Goal: Task Accomplishment & Management: Manage account settings

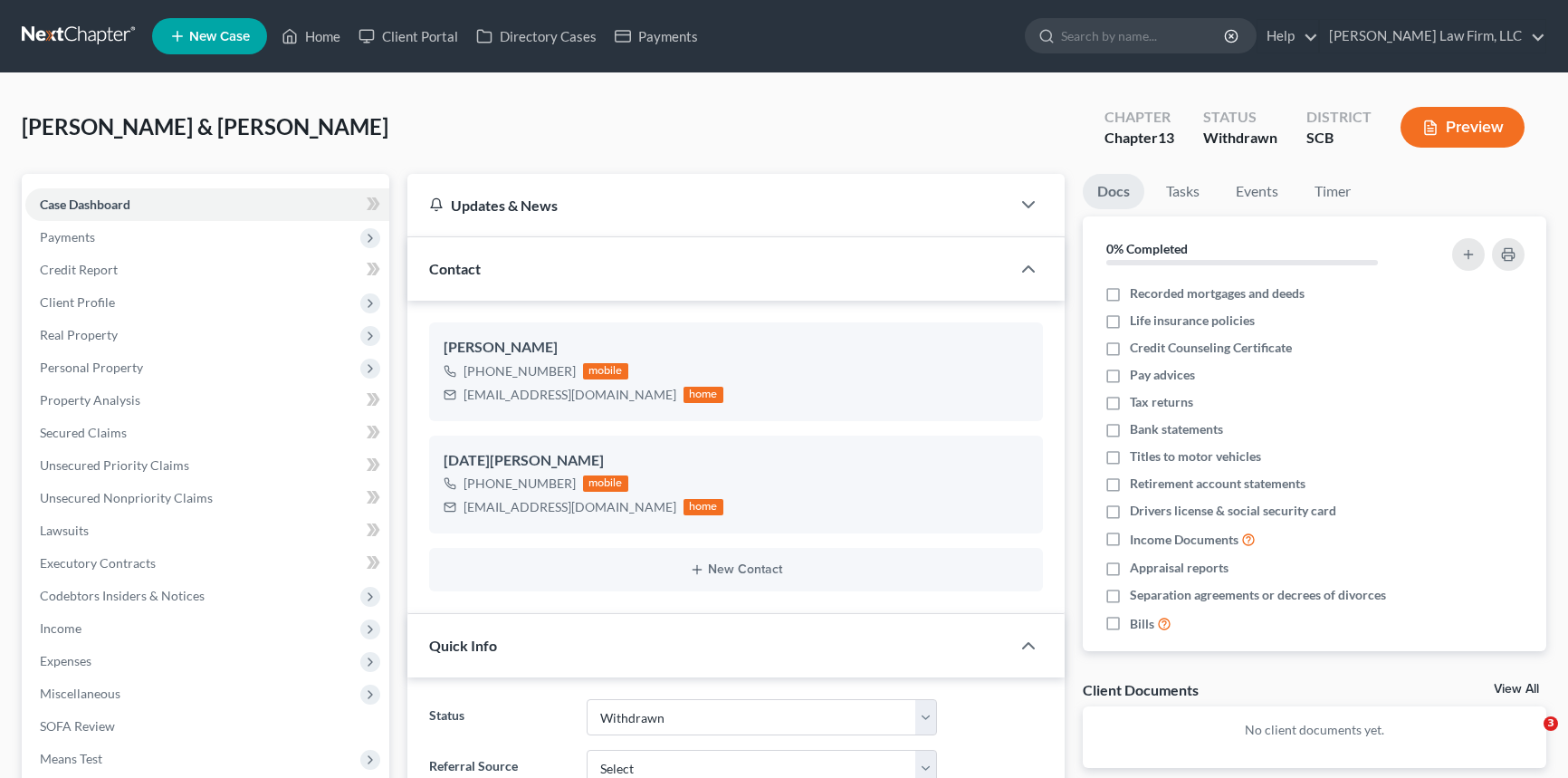
select select "8"
select select "0"
click at [325, 32] on link "Home" at bounding box center [311, 35] width 77 height 32
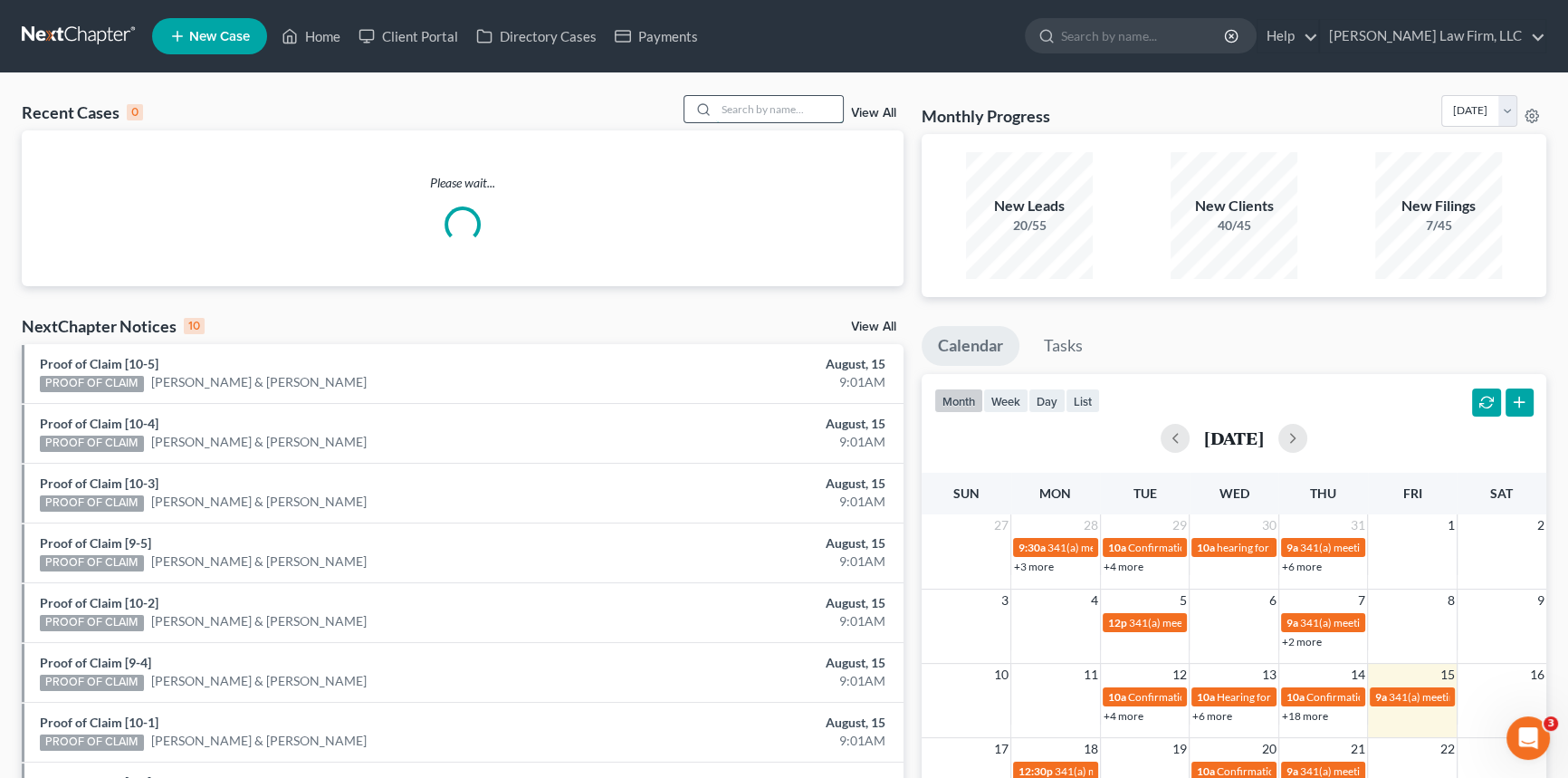
click at [729, 110] on input "search" at bounding box center [779, 109] width 127 height 26
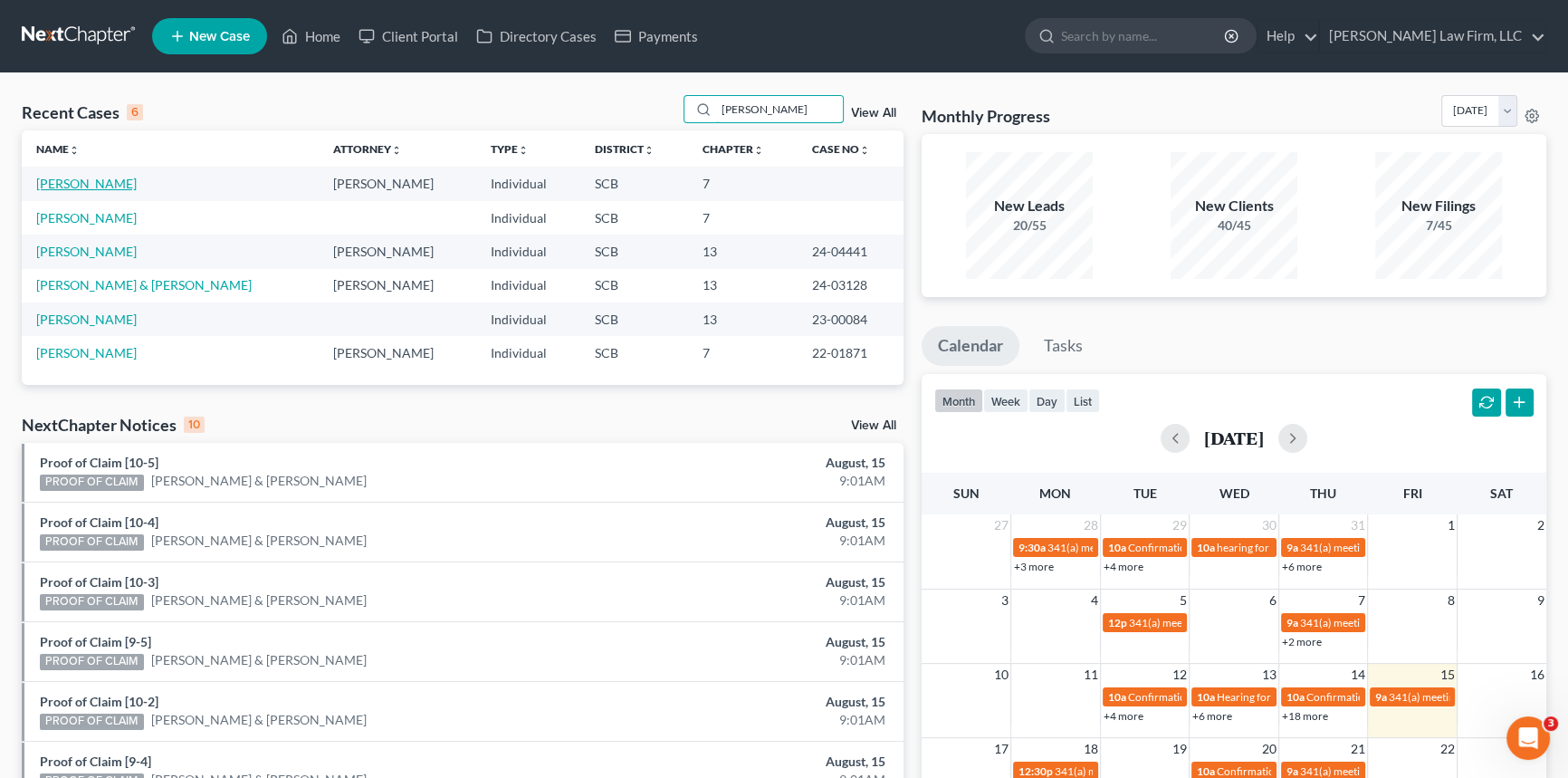
type input "[PERSON_NAME]"
click at [83, 184] on link "[PERSON_NAME]" at bounding box center [86, 183] width 100 height 16
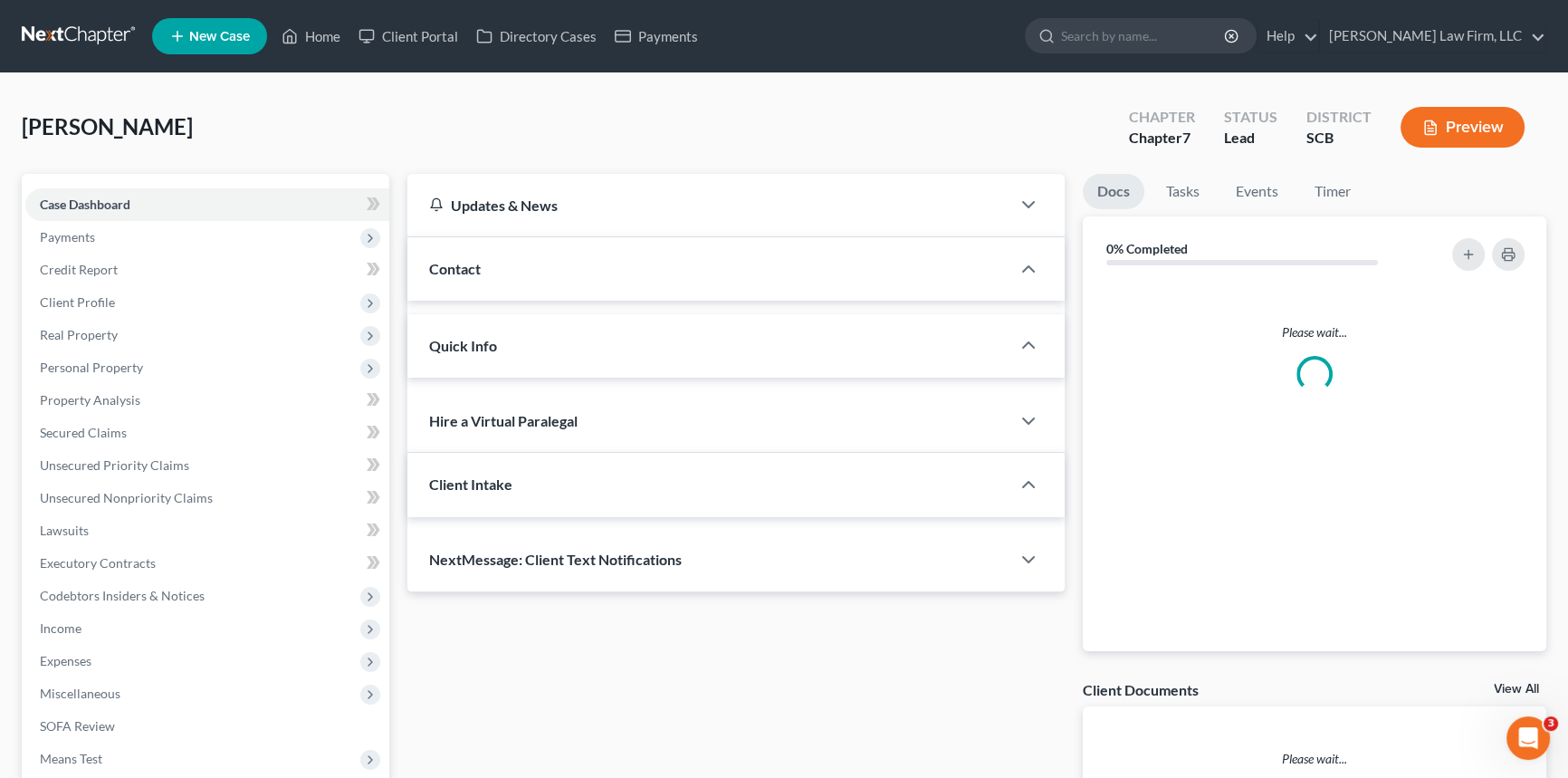
select select "1"
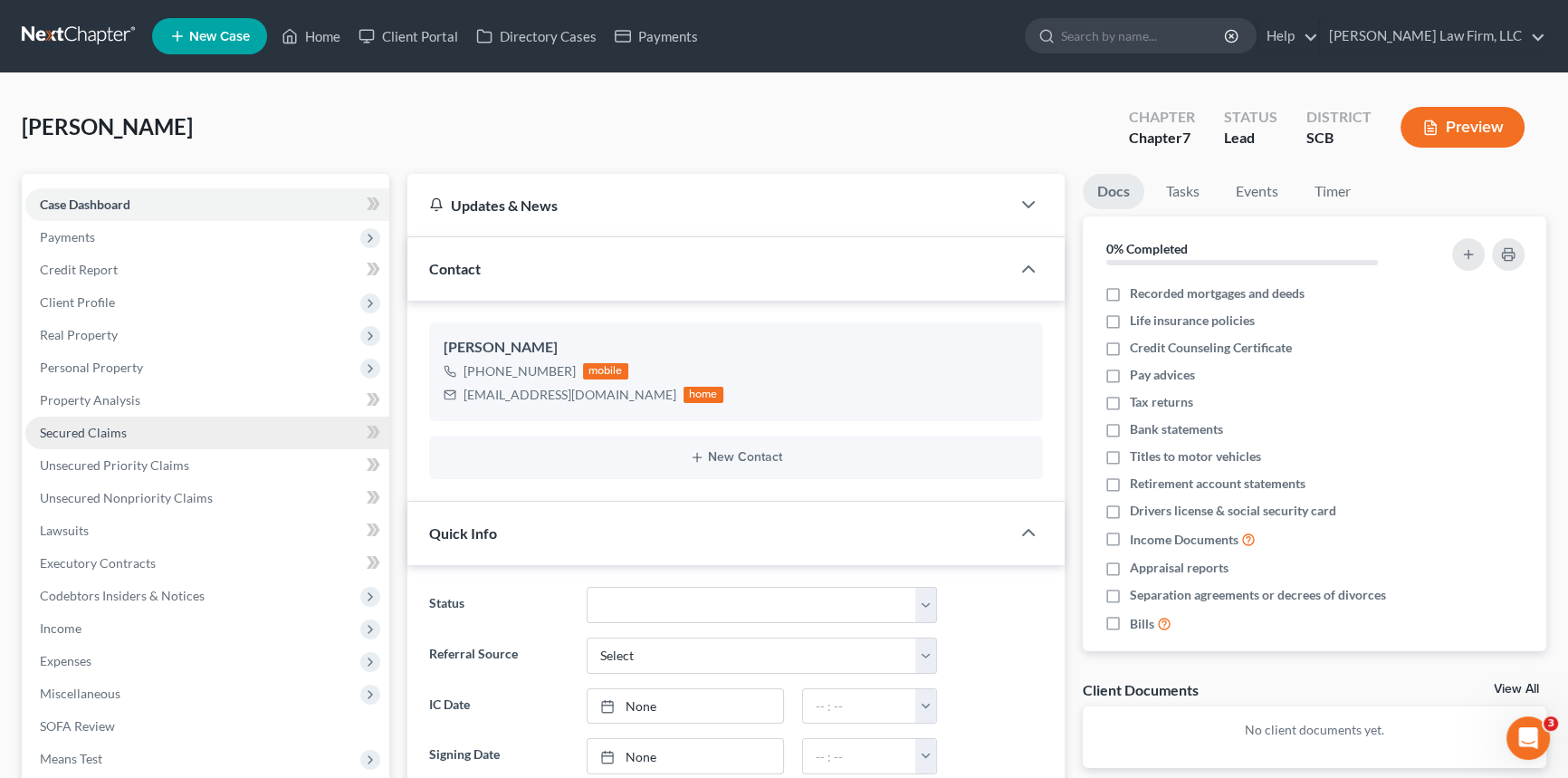
scroll to position [82, 0]
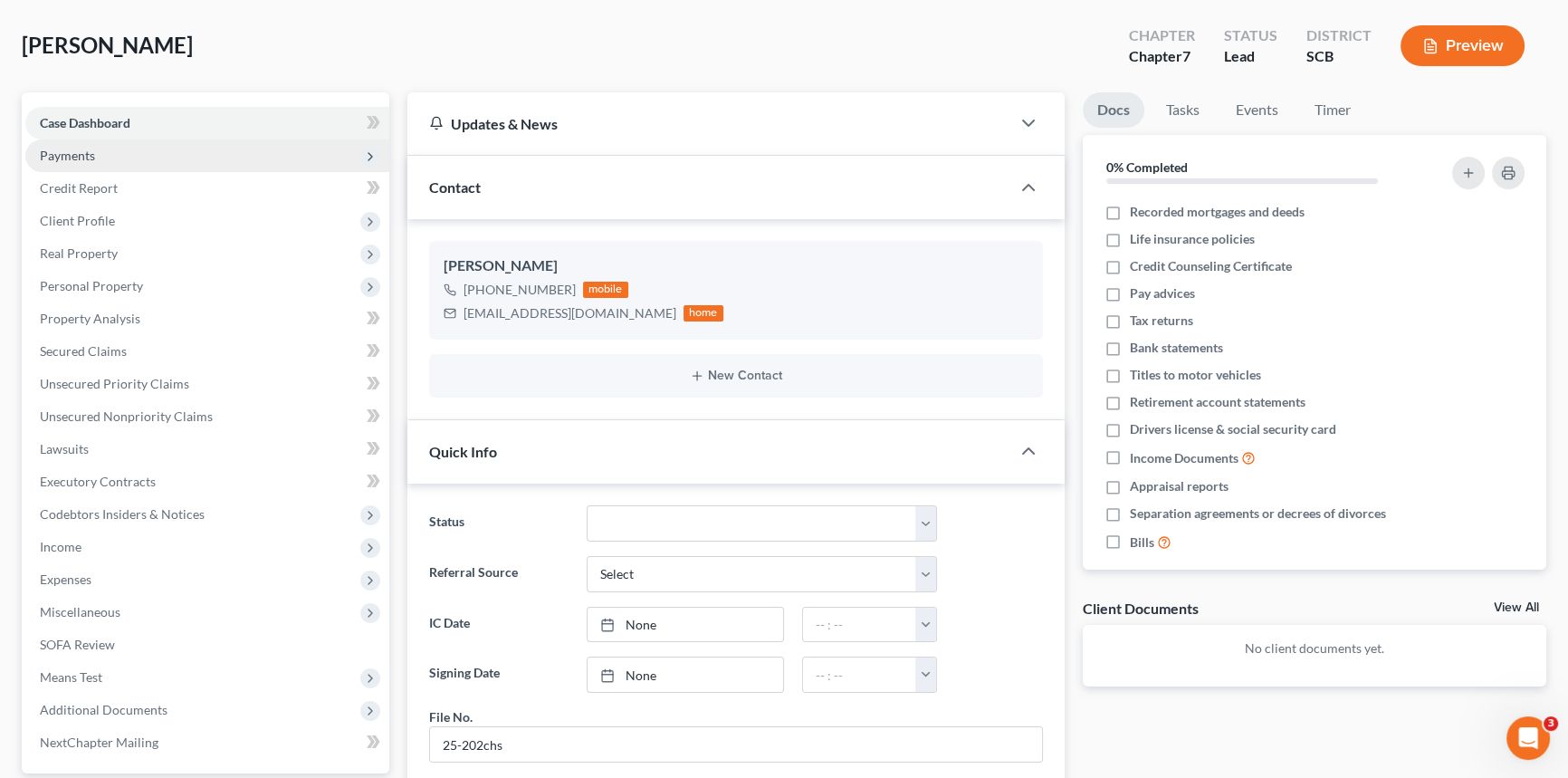
click at [70, 152] on span "Payments" at bounding box center [68, 155] width 56 height 16
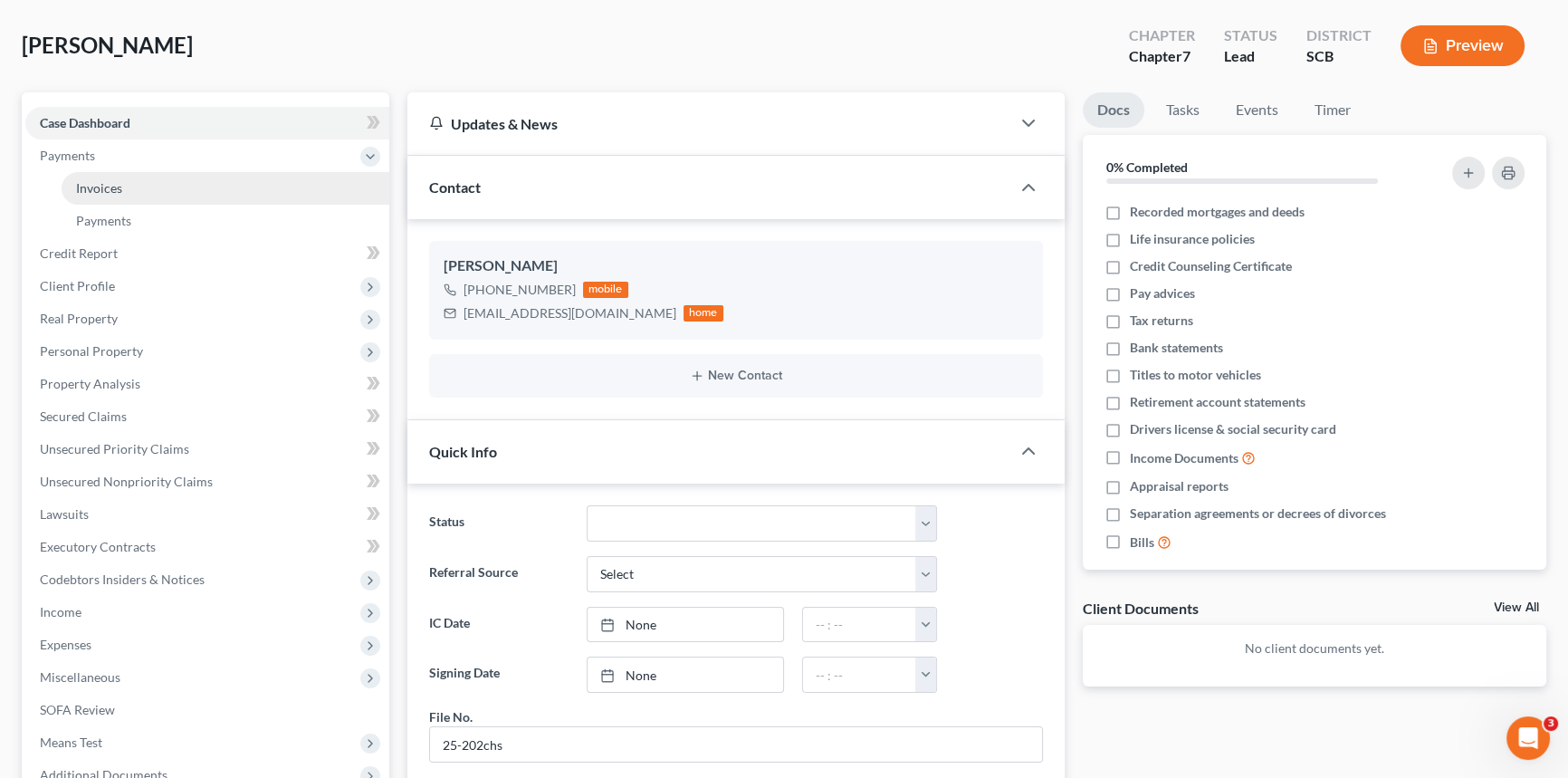
click at [92, 180] on span "Invoices" at bounding box center [99, 187] width 46 height 16
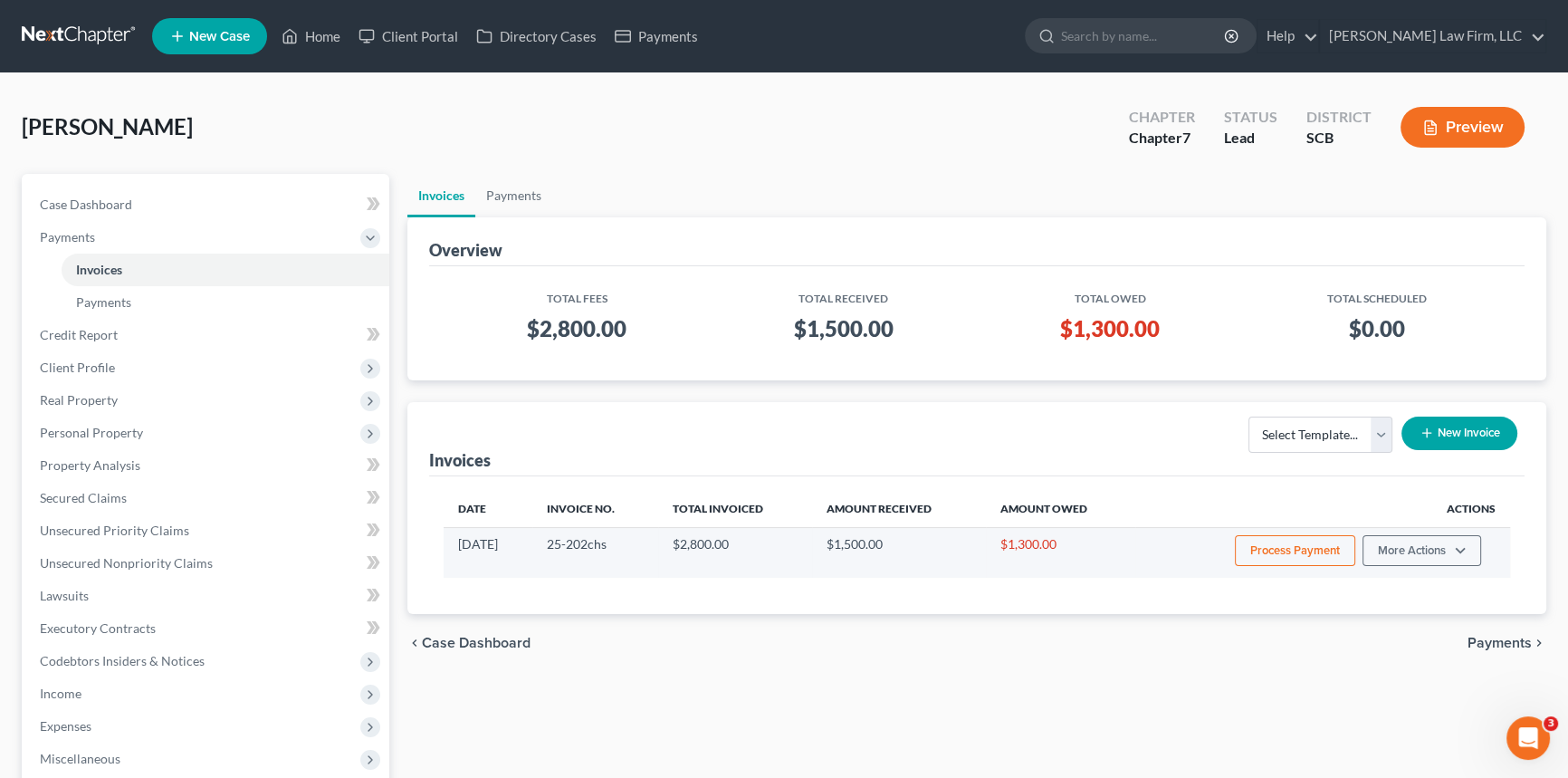
click at [1281, 547] on button "Process Payment" at bounding box center [1295, 550] width 121 height 31
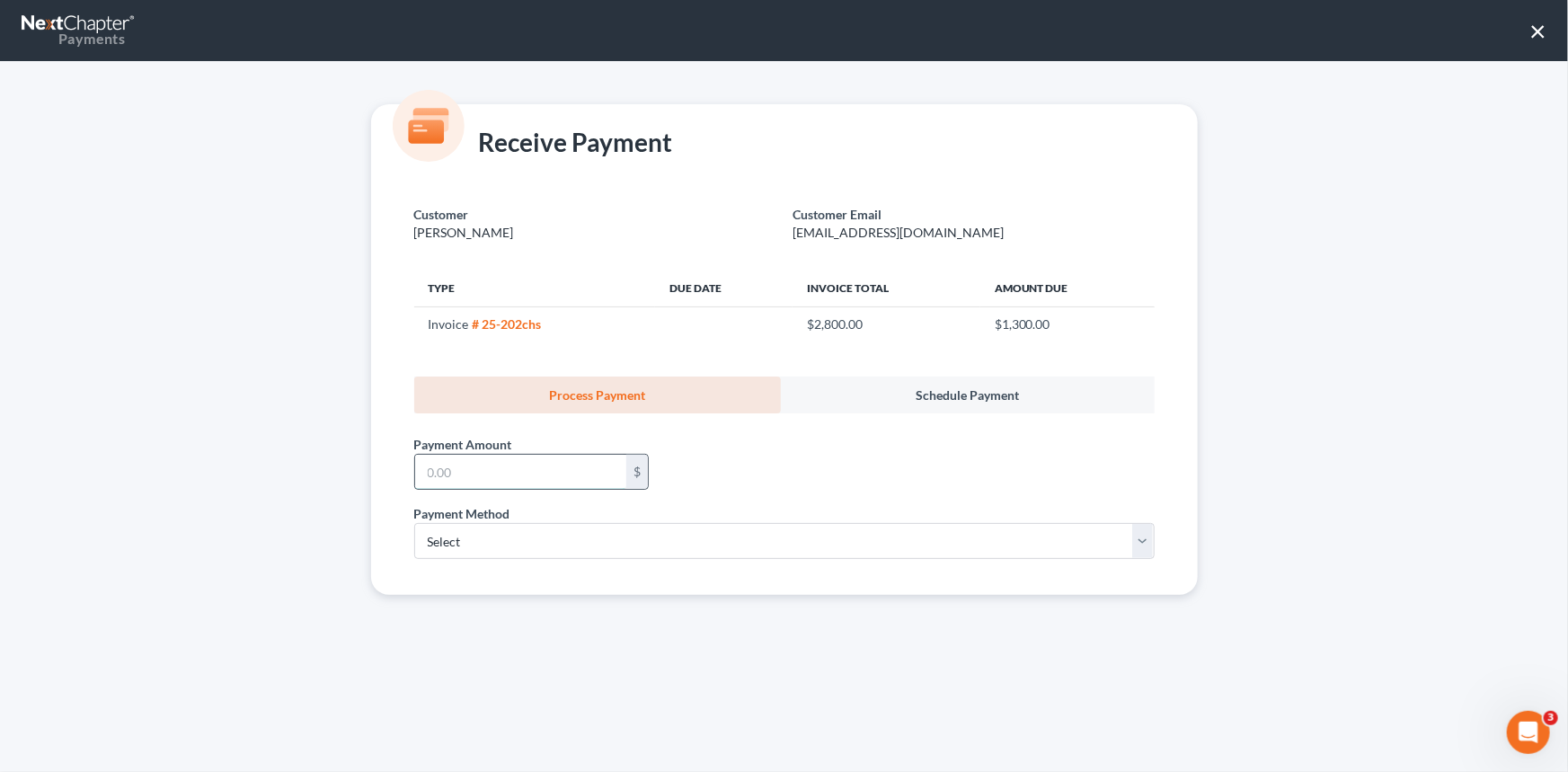
click at [445, 466] on input "text" at bounding box center [520, 471] width 211 height 34
type input "1,300.00"
click at [454, 539] on select "Select ACH Credit Card" at bounding box center [784, 540] width 741 height 36
select select "1"
click at [414, 523] on select "Select ACH Credit Card" at bounding box center [784, 540] width 741 height 36
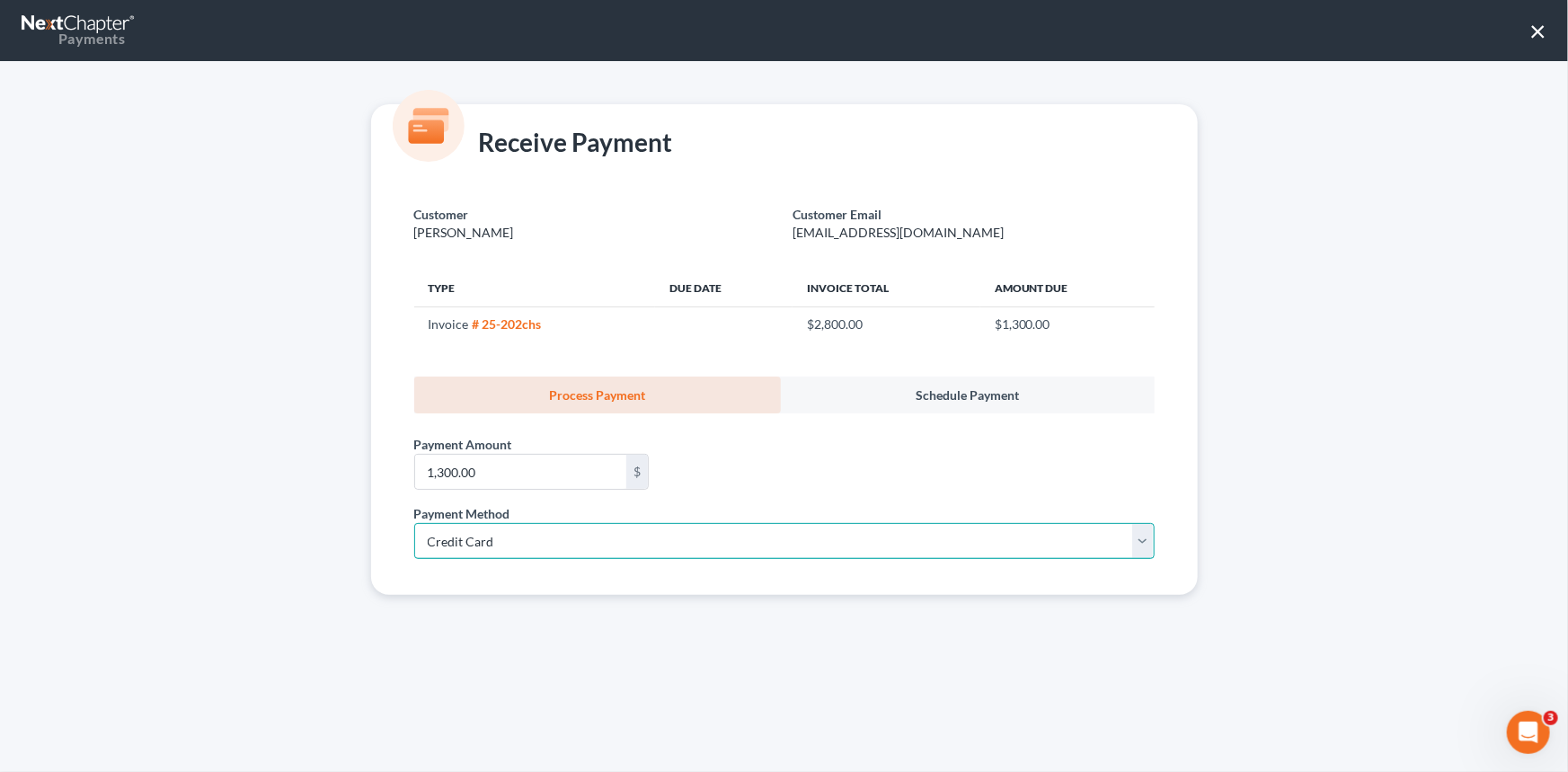
select select "42"
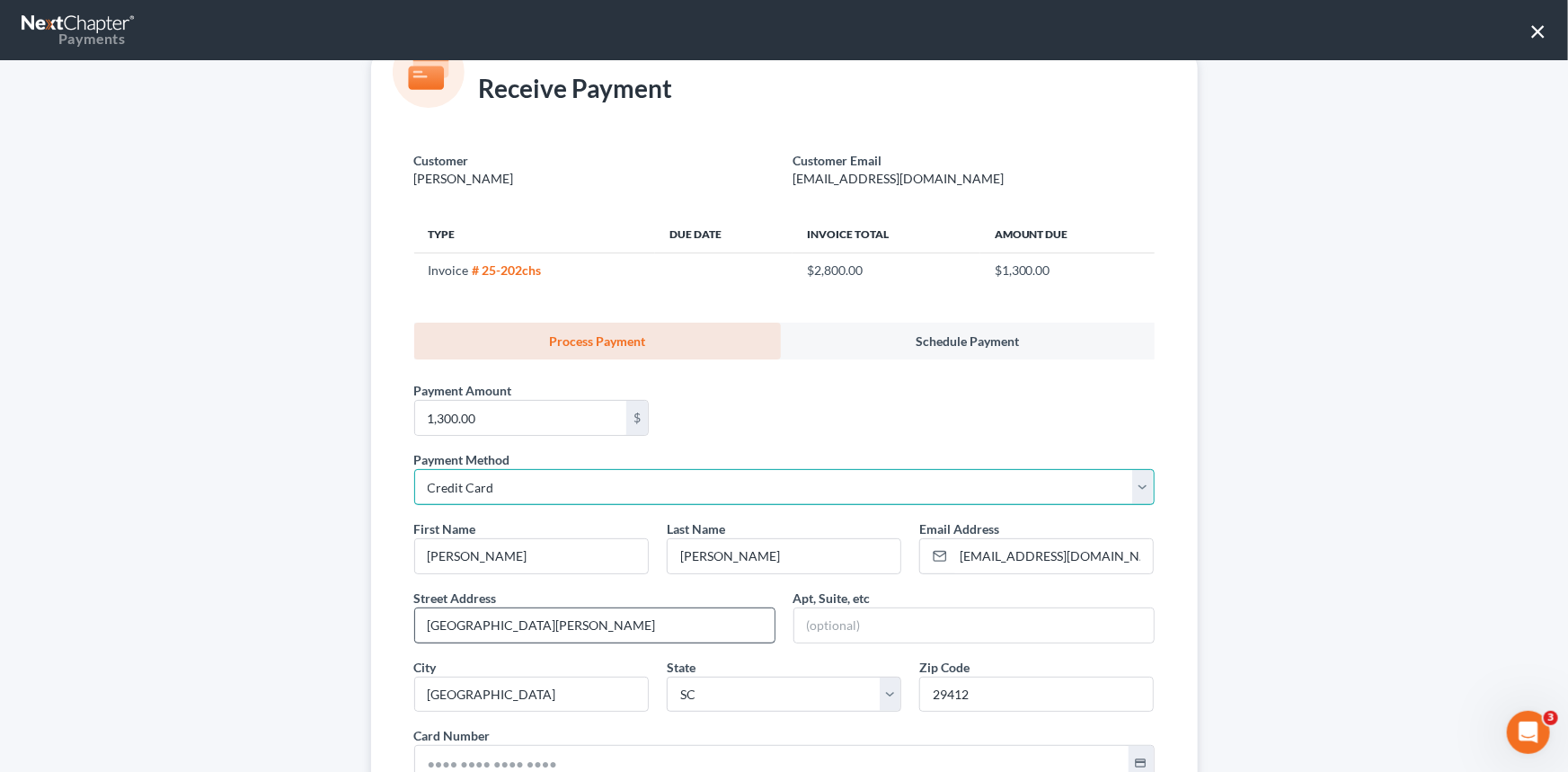
scroll to position [163, 0]
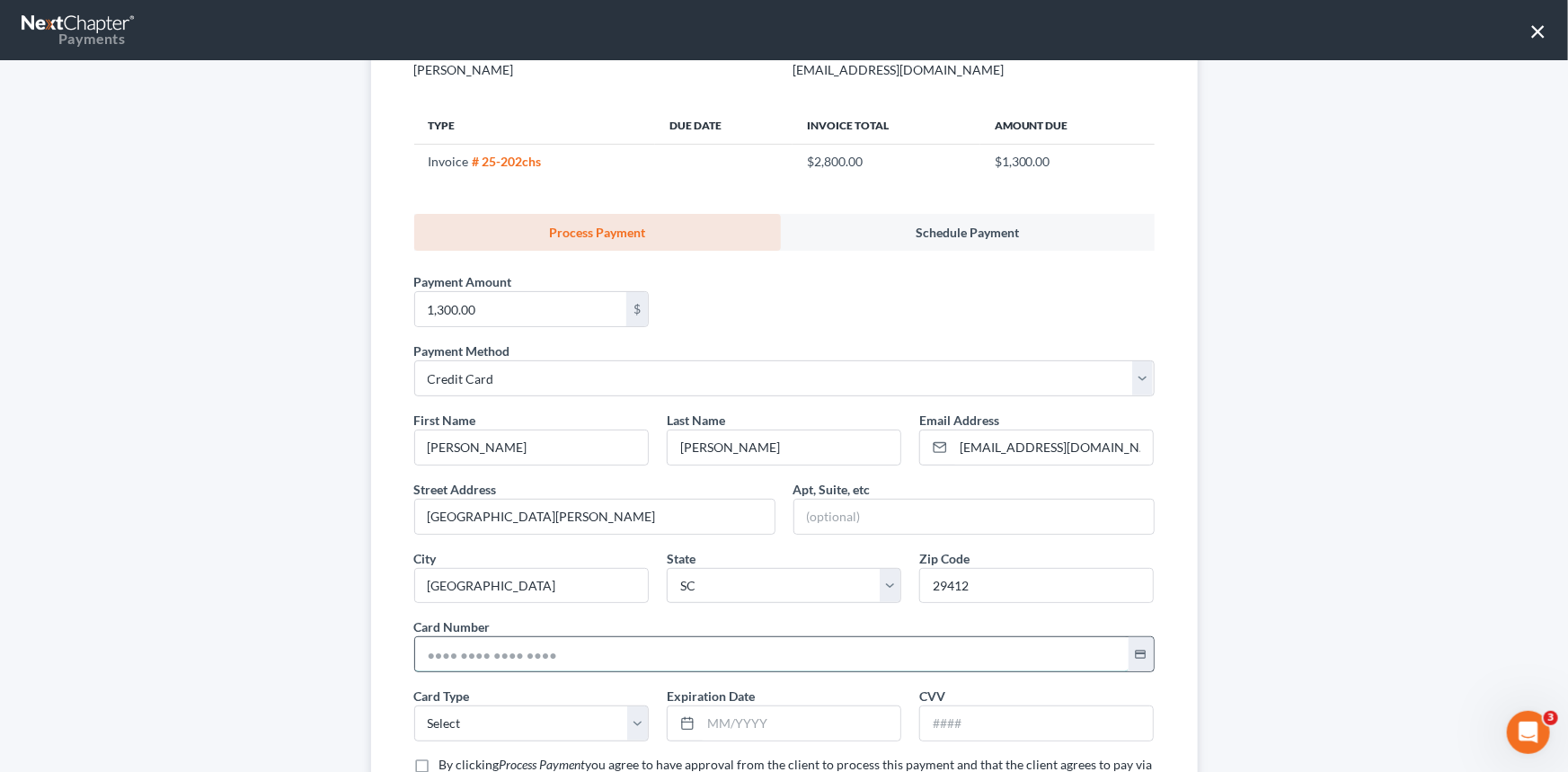
click at [419, 652] on input "text" at bounding box center [771, 653] width 713 height 34
type input "[CREDIT_CARD_NUMBER]"
click at [459, 711] on select "Select Visa MasterCard Discover American Express" at bounding box center [531, 723] width 235 height 36
select select "0"
click at [414, 706] on select "Select Visa MasterCard Discover American Express" at bounding box center [531, 723] width 235 height 36
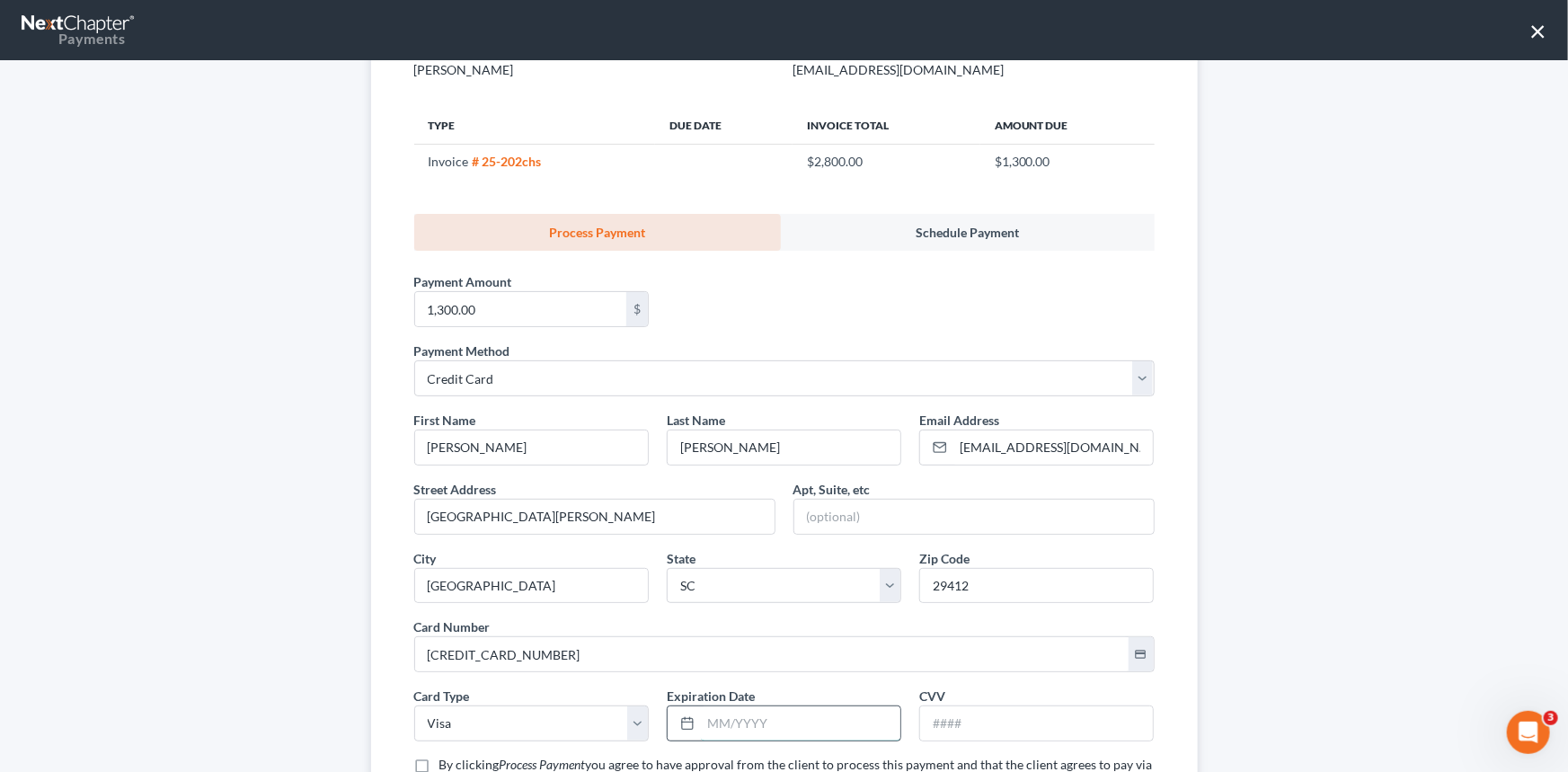
click at [701, 720] on input "text" at bounding box center [801, 723] width 200 height 34
type input "01/2028"
click at [910, 709] on div "CVV *" at bounding box center [1036, 714] width 252 height 55
click at [926, 719] on input "text" at bounding box center [1036, 723] width 233 height 34
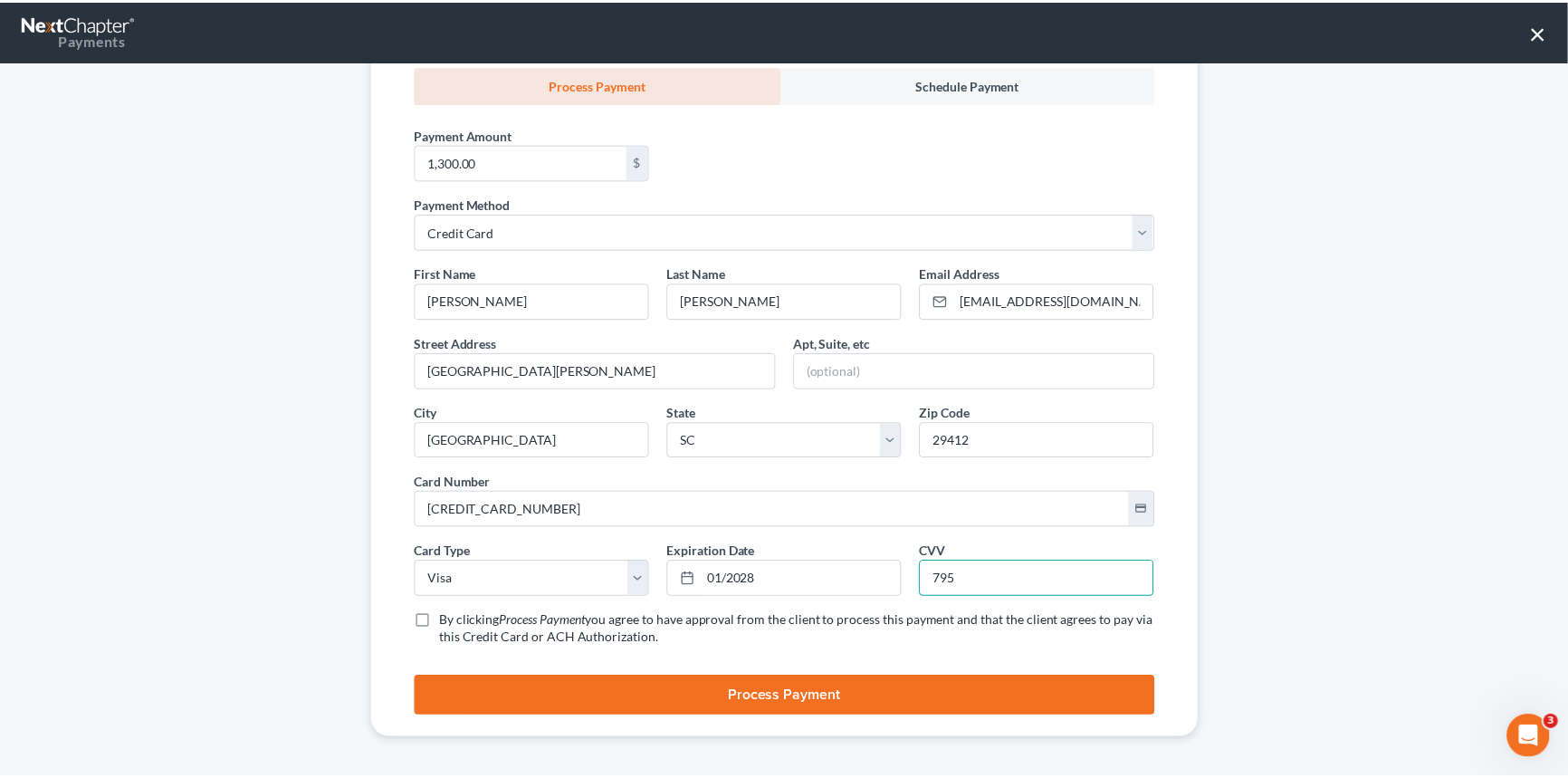
scroll to position [316, 0]
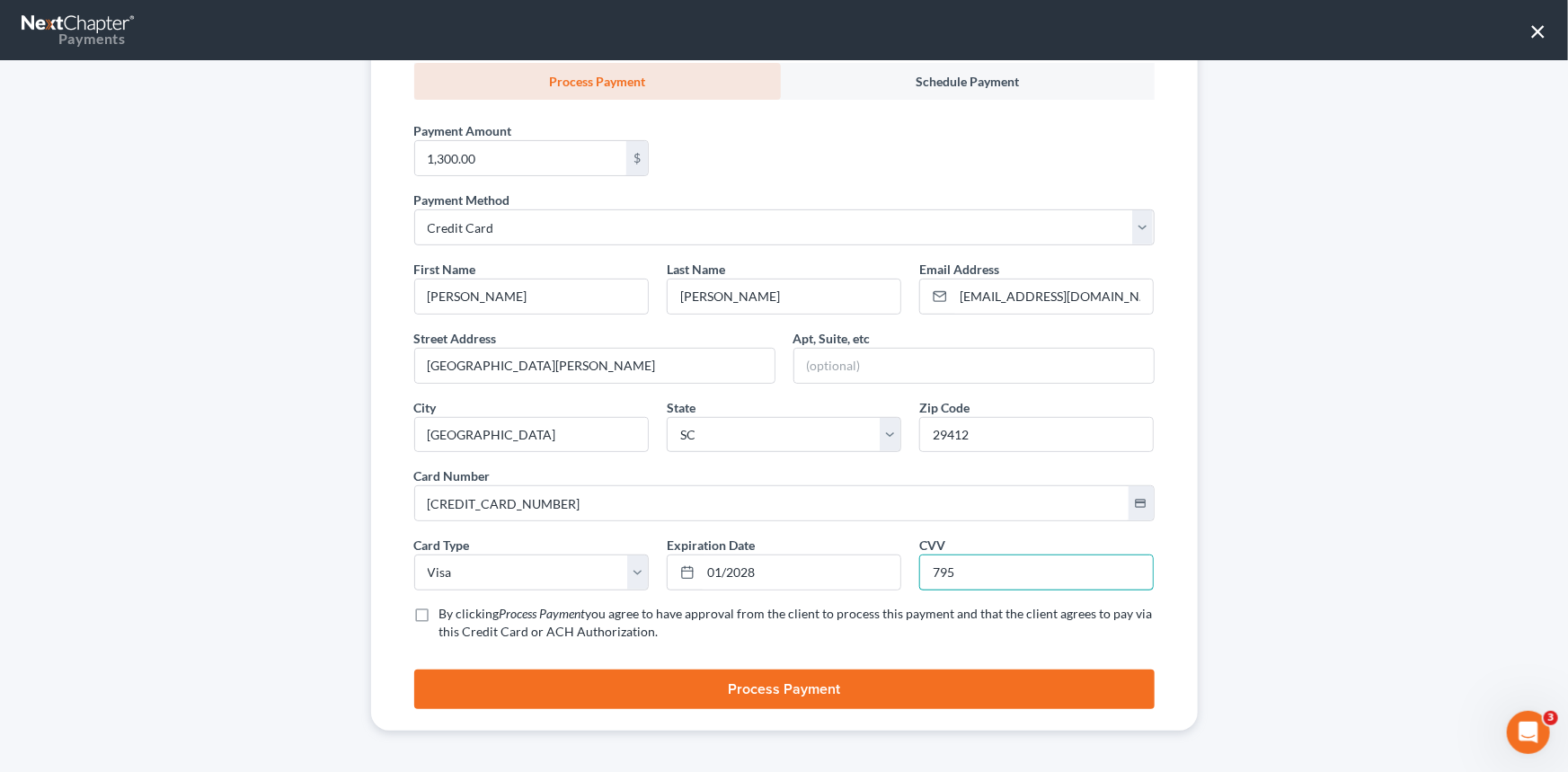
type input "795"
click at [440, 614] on label "By clicking Process Payment you agree to have approval from the client to proce…" at bounding box center [797, 622] width 715 height 36
click at [446, 614] on input "By clicking Process Payment you agree to have approval from the client to proce…" at bounding box center [452, 610] width 12 height 12
checkbox input "true"
click at [779, 683] on button "Process Payment" at bounding box center [784, 689] width 741 height 40
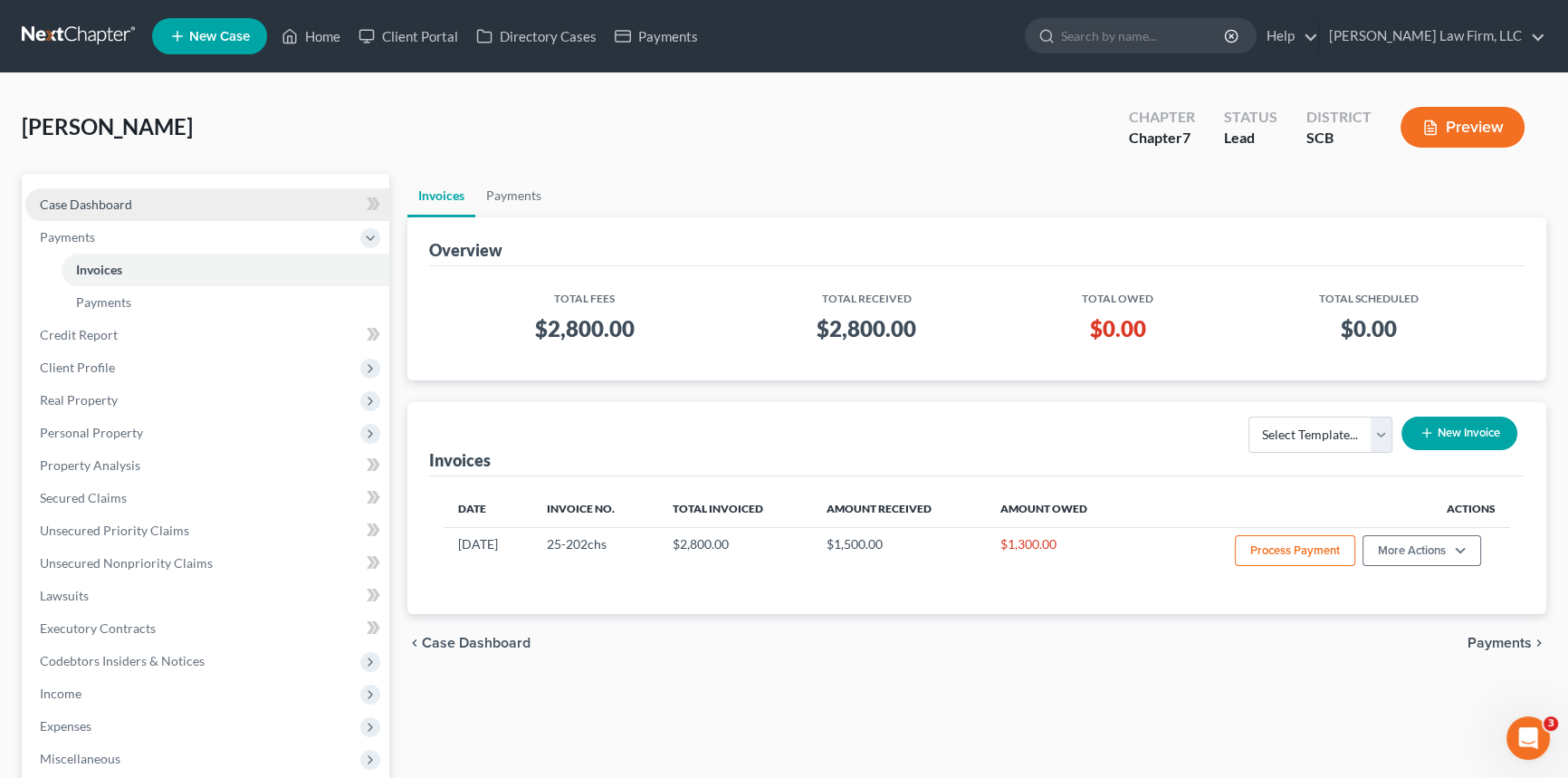
click at [118, 190] on link "Case Dashboard" at bounding box center [207, 204] width 364 height 32
select select "1"
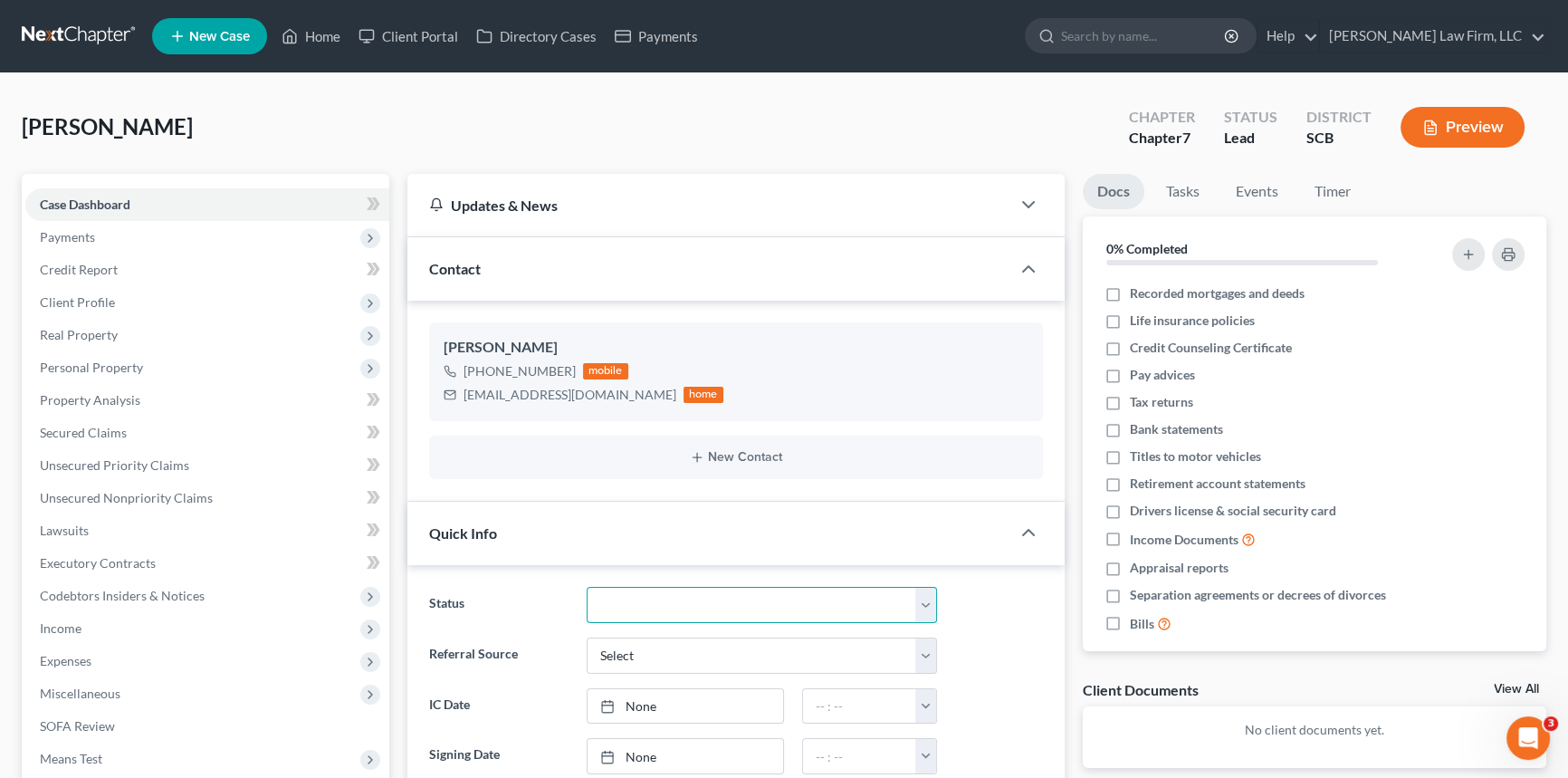
click at [925, 595] on select "Discharged Dismissed Filed In Progress Lead Lost Lead Ready to File To Review W…" at bounding box center [762, 605] width 351 height 36
select select "3"
click at [587, 587] on select "Discharged Dismissed Filed In Progress Lead Lost Lead Ready to File To Review W…" at bounding box center [762, 605] width 351 height 36
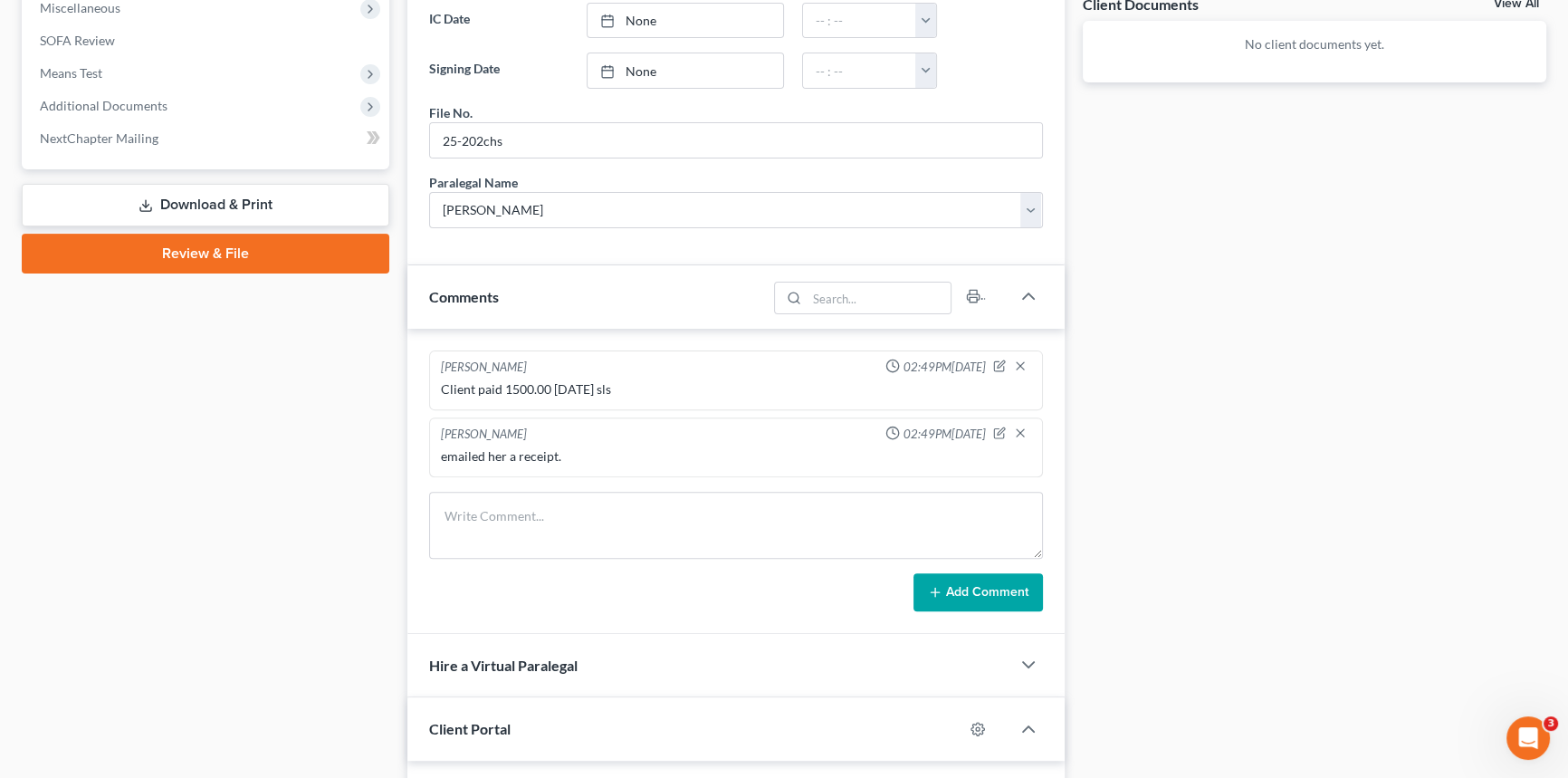
scroll to position [516, 0]
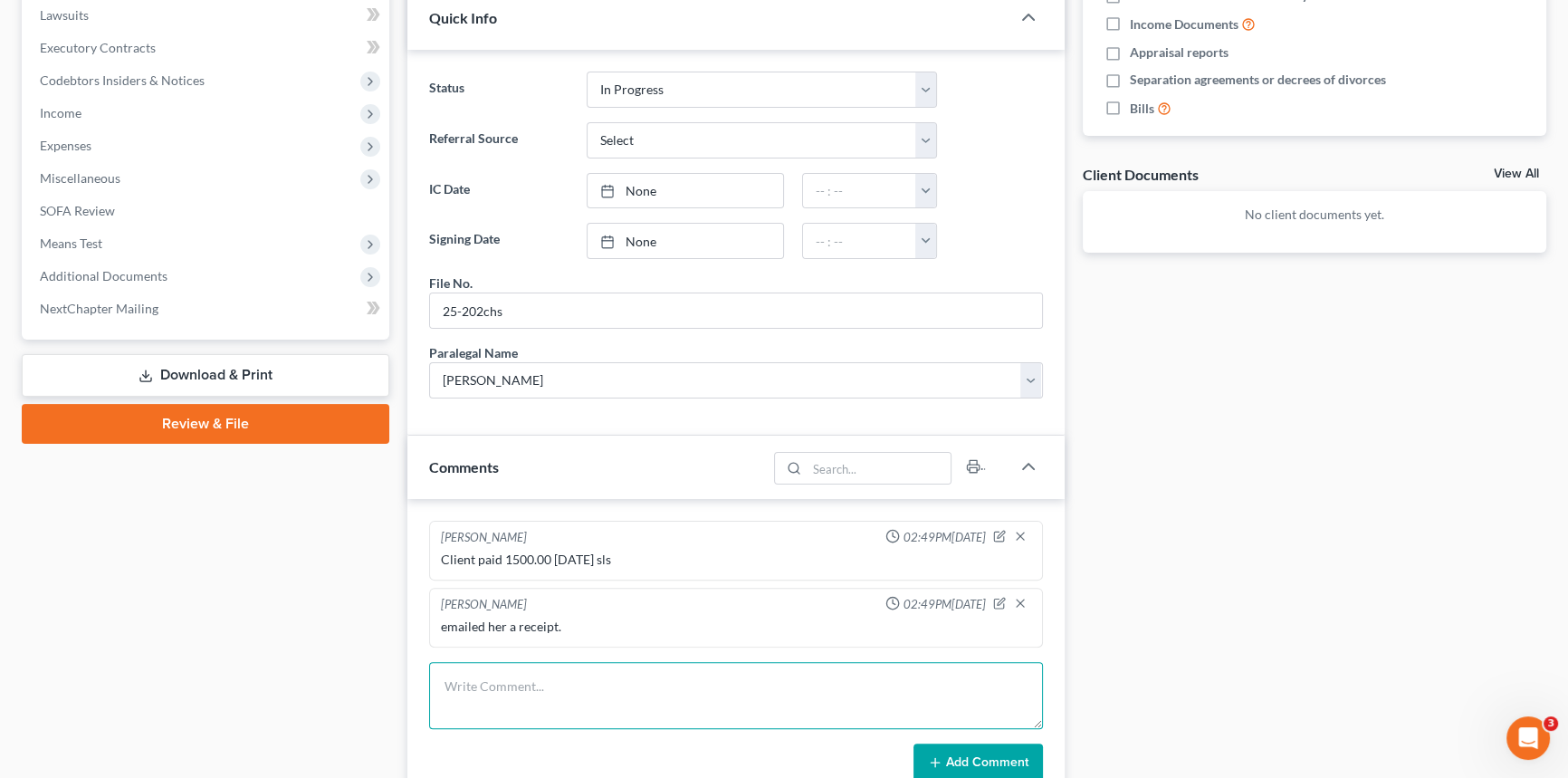
click at [477, 700] on textarea at bounding box center [736, 695] width 614 height 67
type textarea "Paid balance 1300.008/15/2025"
click at [987, 755] on button "Add Comment" at bounding box center [978, 762] width 130 height 38
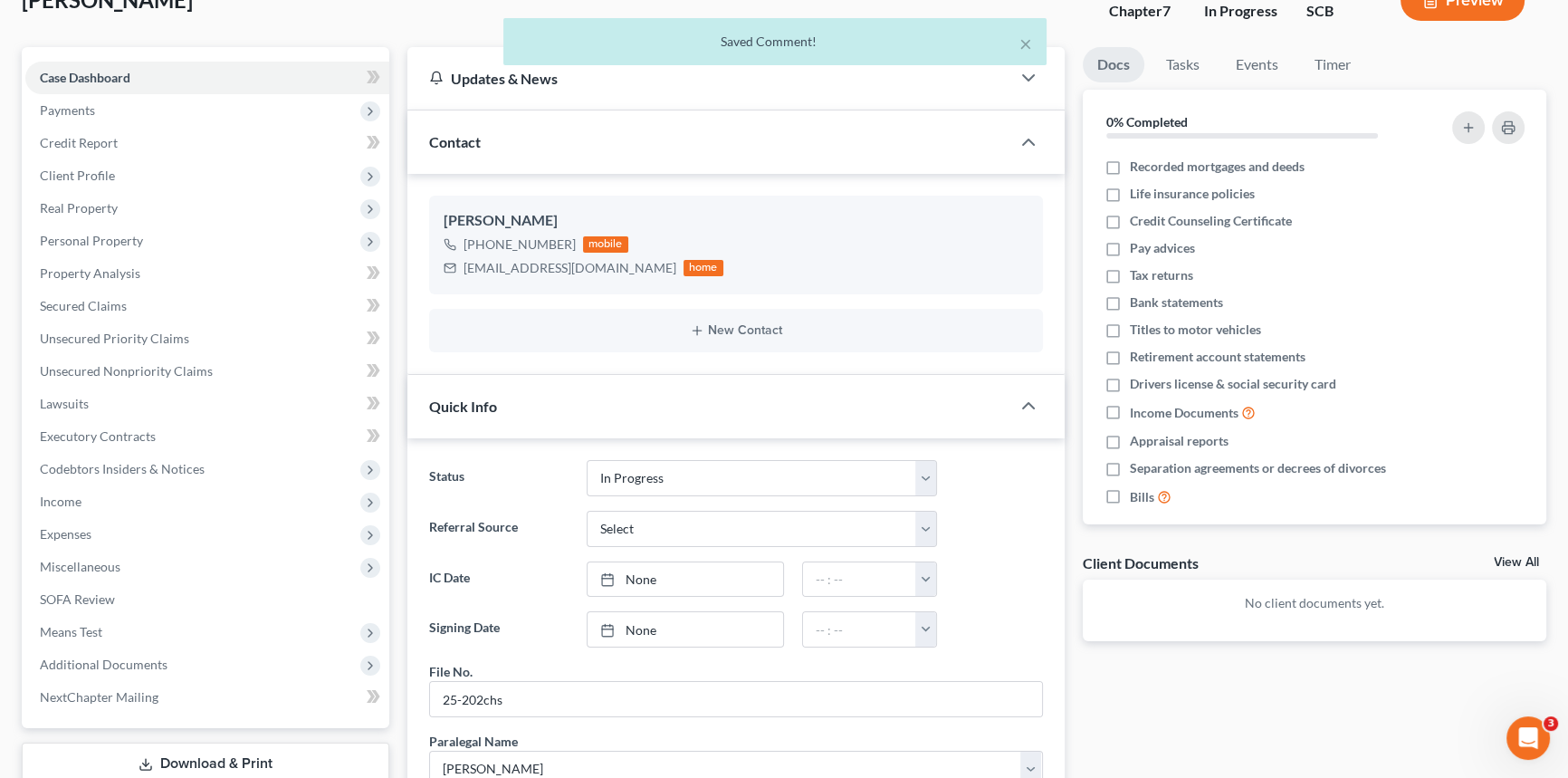
scroll to position [0, 0]
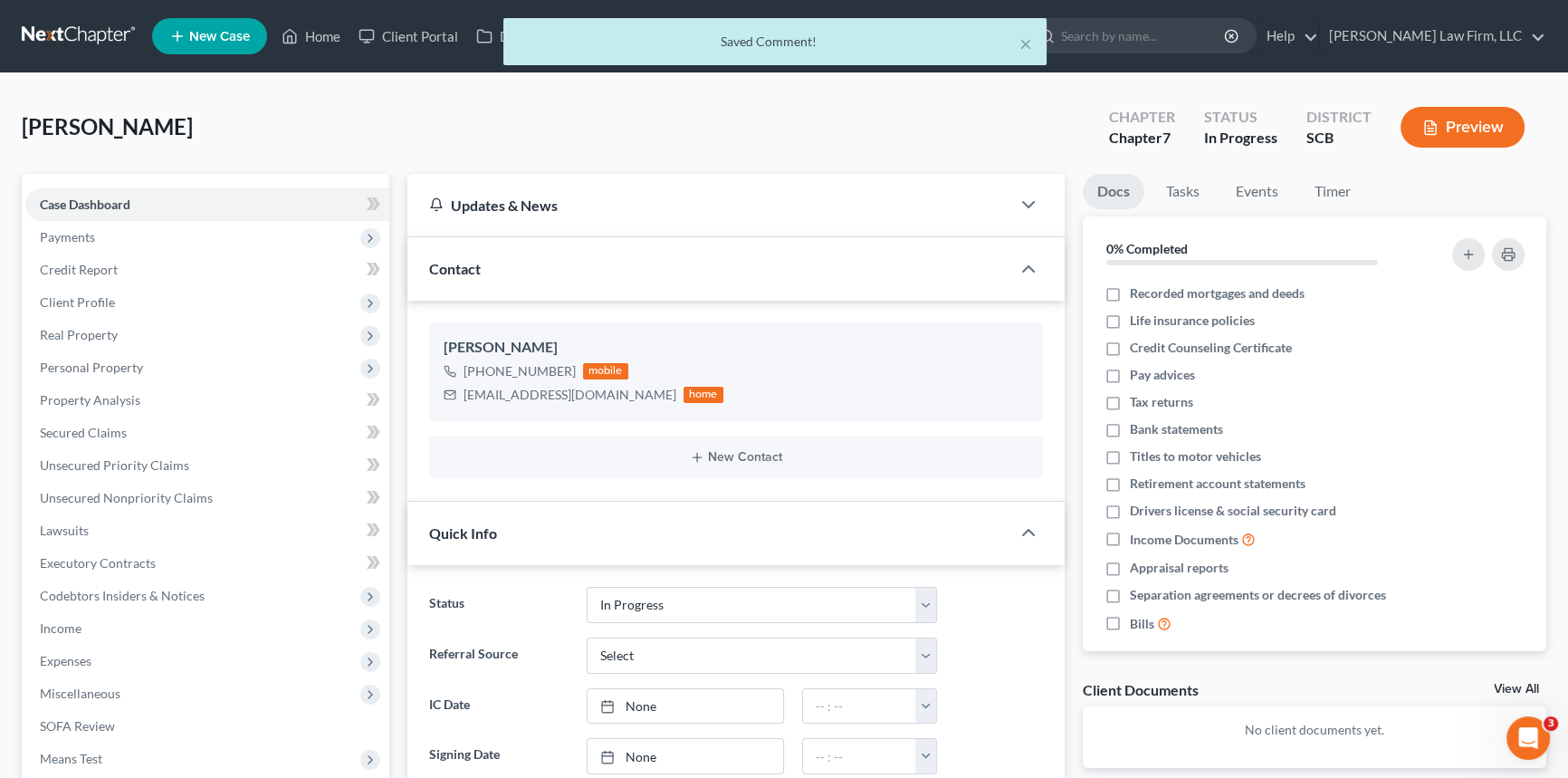
click at [317, 32] on div "× Saved Comment!" at bounding box center [774, 46] width 1568 height 57
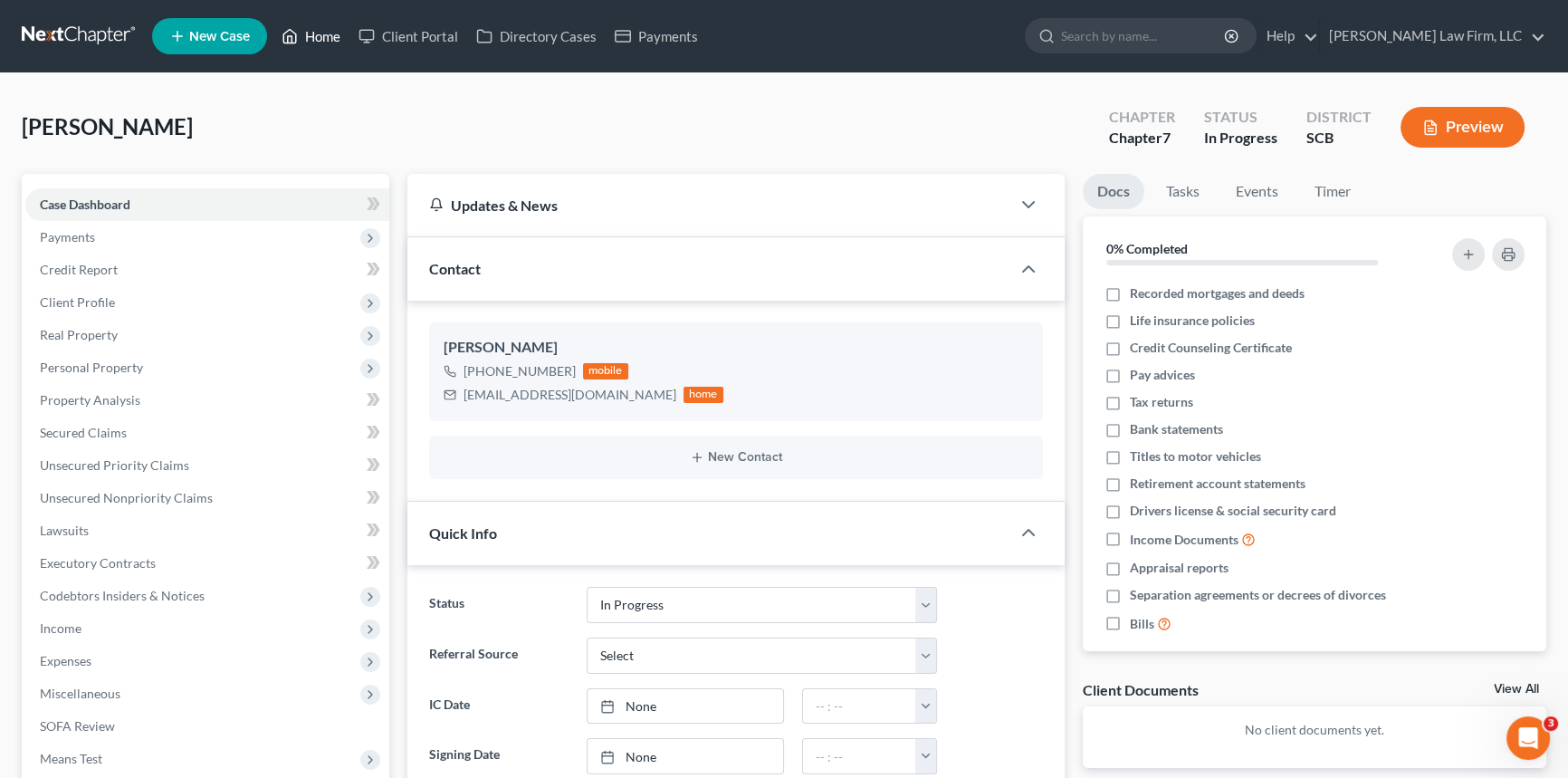
click at [326, 36] on link "Home" at bounding box center [311, 35] width 77 height 32
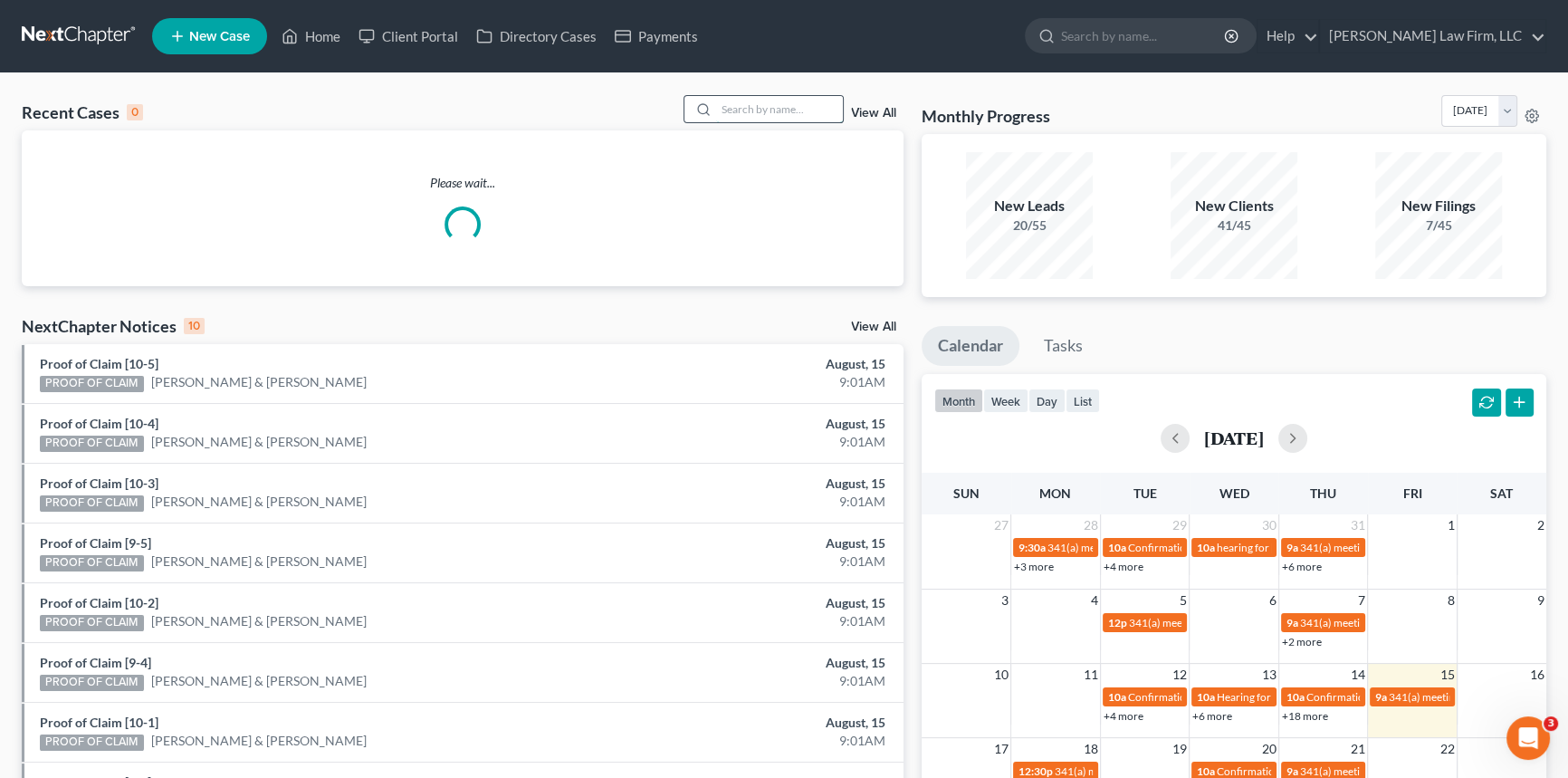
click at [729, 101] on input "search" at bounding box center [779, 109] width 127 height 26
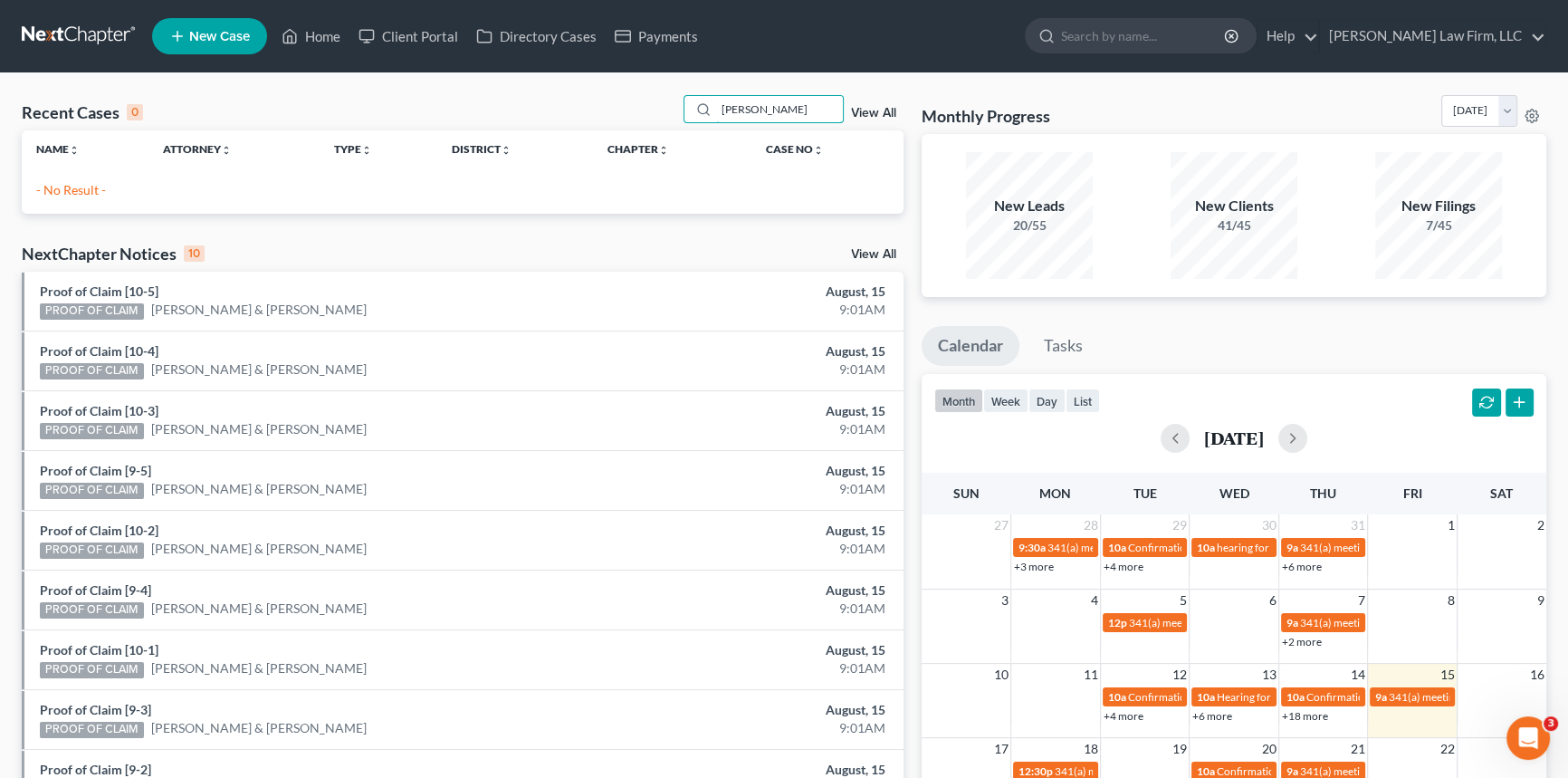
type input "[PERSON_NAME]"
drag, startPoint x: 719, startPoint y: 108, endPoint x: 809, endPoint y: 108, distance: 90.0
click at [809, 108] on input "[PERSON_NAME]" at bounding box center [779, 109] width 127 height 26
type input "nussb"
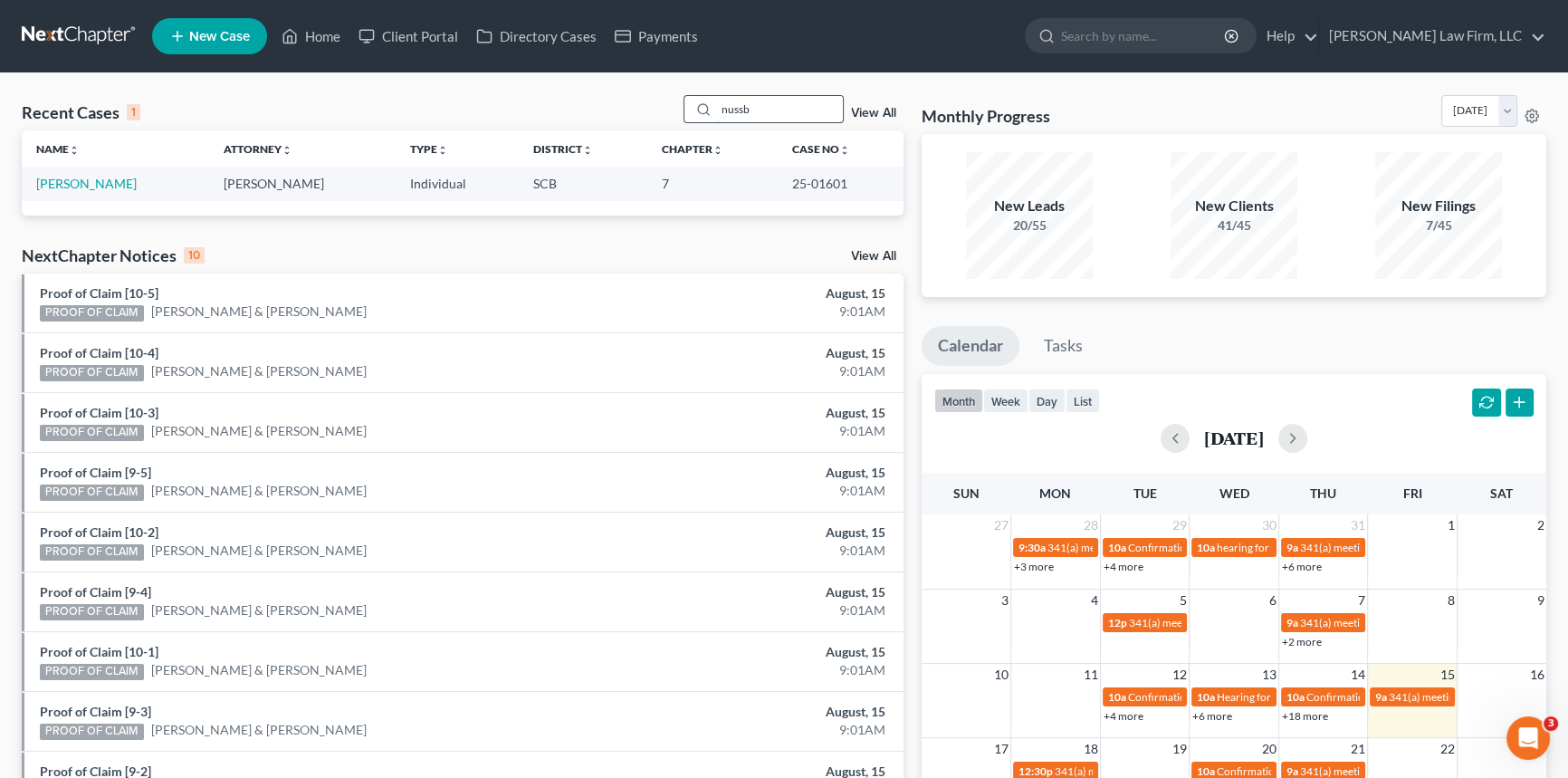
drag, startPoint x: 758, startPoint y: 108, endPoint x: 708, endPoint y: 112, distance: 50.2
click at [711, 112] on div "nussb" at bounding box center [764, 109] width 161 height 28
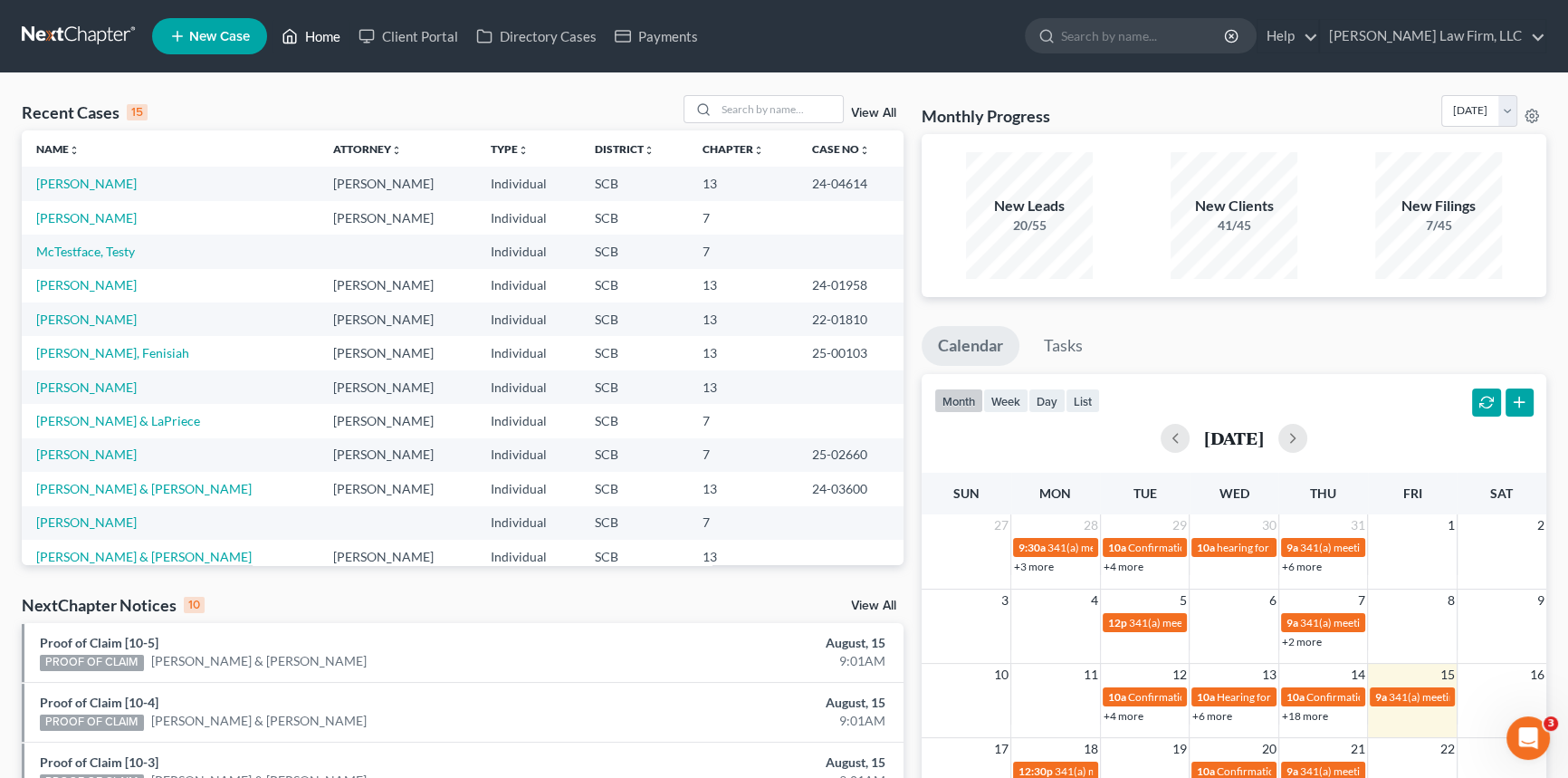
drag, startPoint x: 327, startPoint y: 32, endPoint x: 351, endPoint y: 48, distance: 28.8
click at [328, 32] on link "Home" at bounding box center [311, 35] width 77 height 32
click at [715, 107] on div at bounding box center [764, 109] width 161 height 28
click at [721, 108] on input "search" at bounding box center [779, 109] width 127 height 26
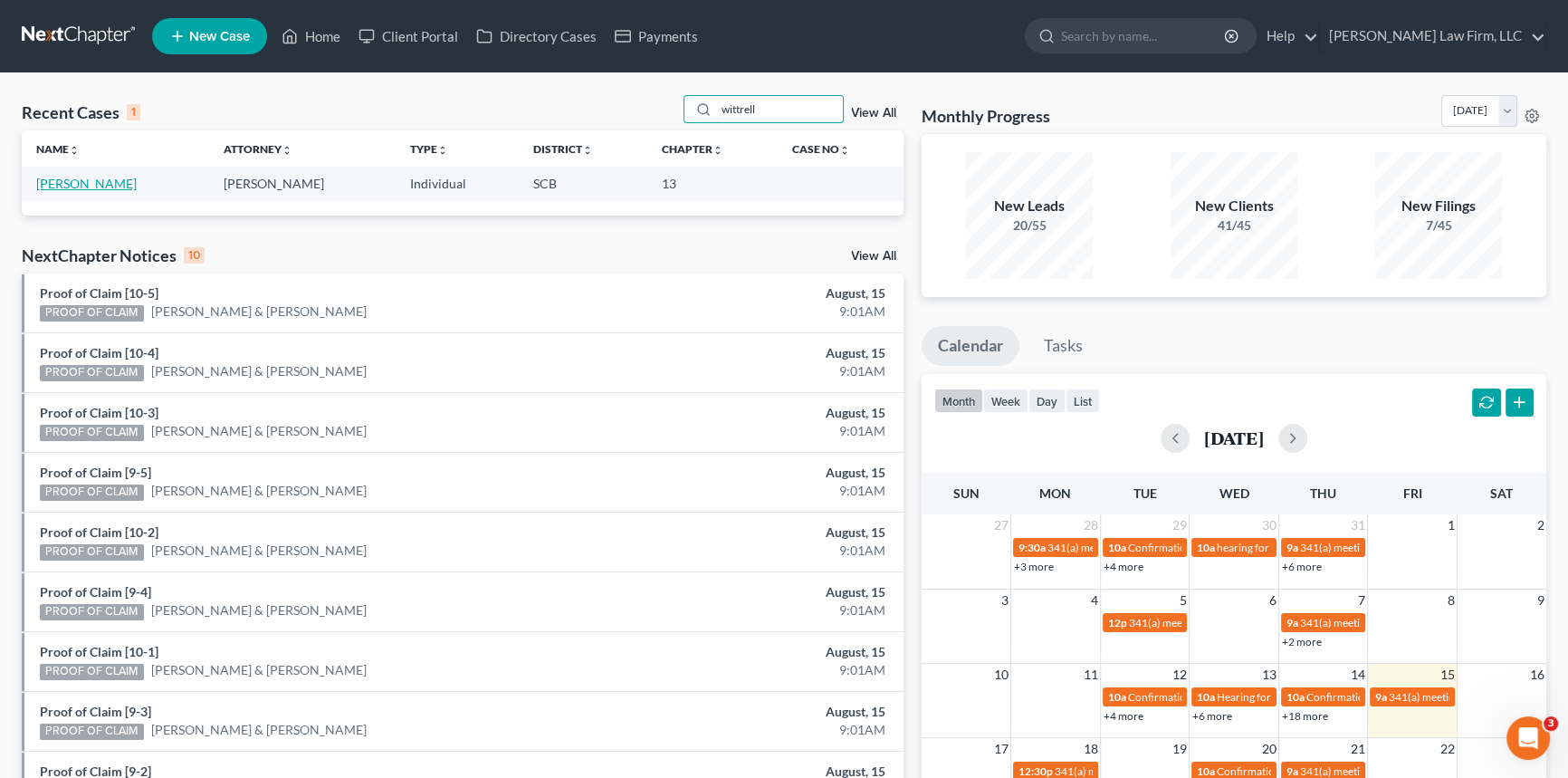
type input "wittrell"
click at [95, 182] on link "[PERSON_NAME]" at bounding box center [86, 183] width 100 height 16
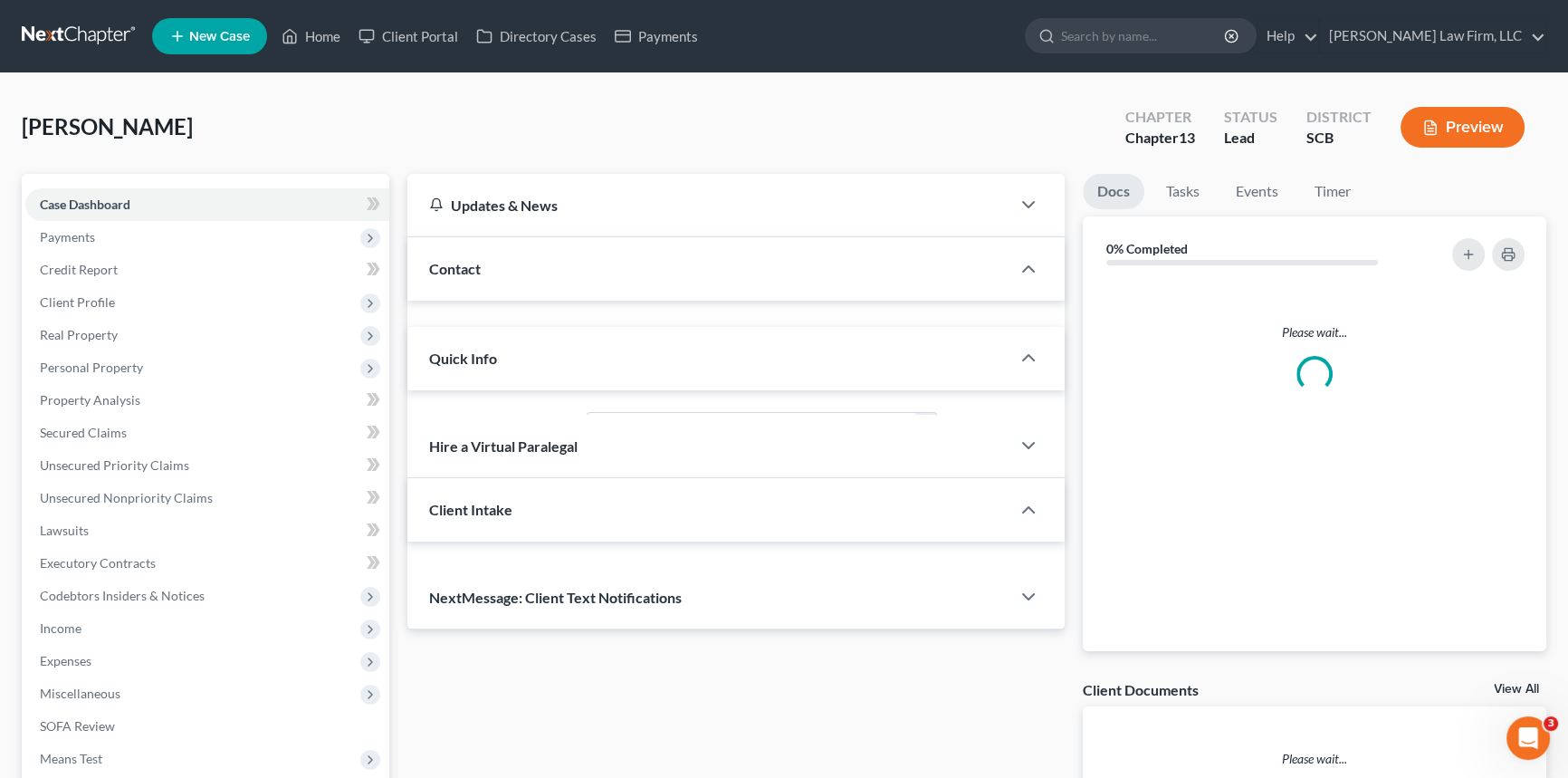
select select "0"
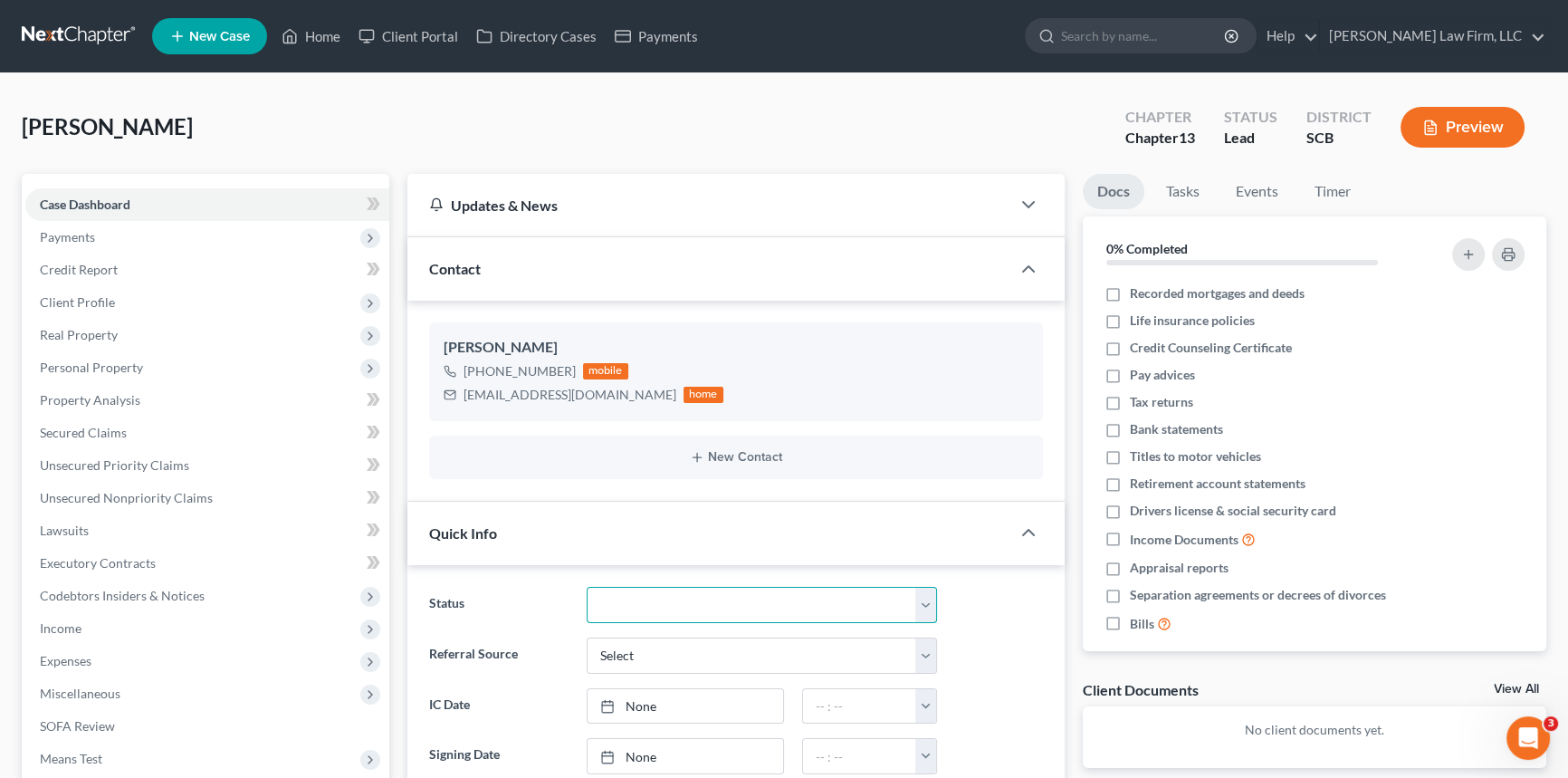
drag, startPoint x: 930, startPoint y: 594, endPoint x: 704, endPoint y: 618, distance: 227.3
click at [930, 594] on select "Discharged Dismissed Filed In Progress Lead Lost Lead Ready to File To Review W…" at bounding box center [762, 605] width 351 height 36
select select "3"
click at [587, 587] on select "Discharged Dismissed Filed In Progress Lead Lost Lead Ready to File To Review W…" at bounding box center [762, 605] width 351 height 36
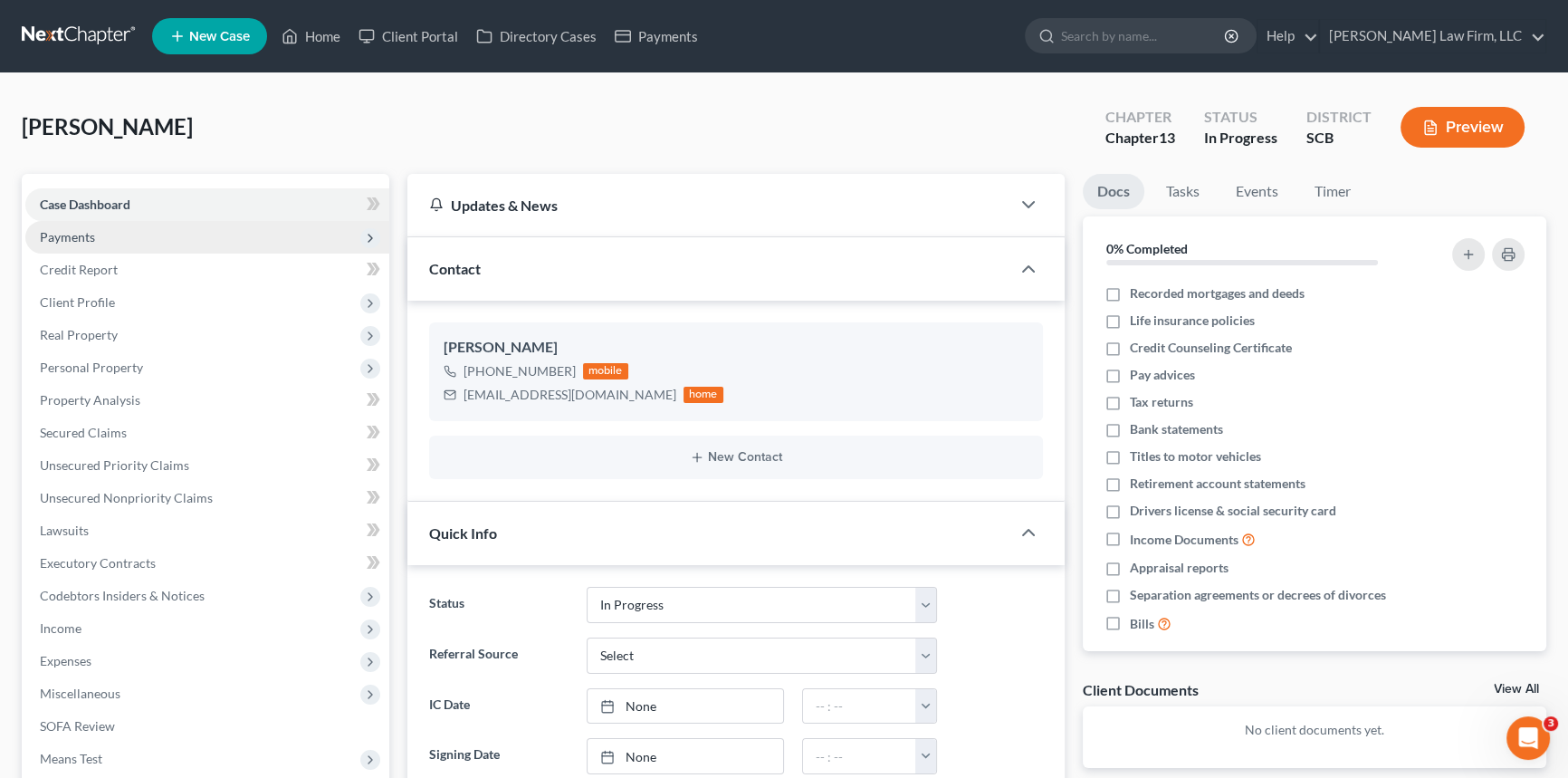
click at [73, 229] on span "Payments" at bounding box center [68, 236] width 56 height 16
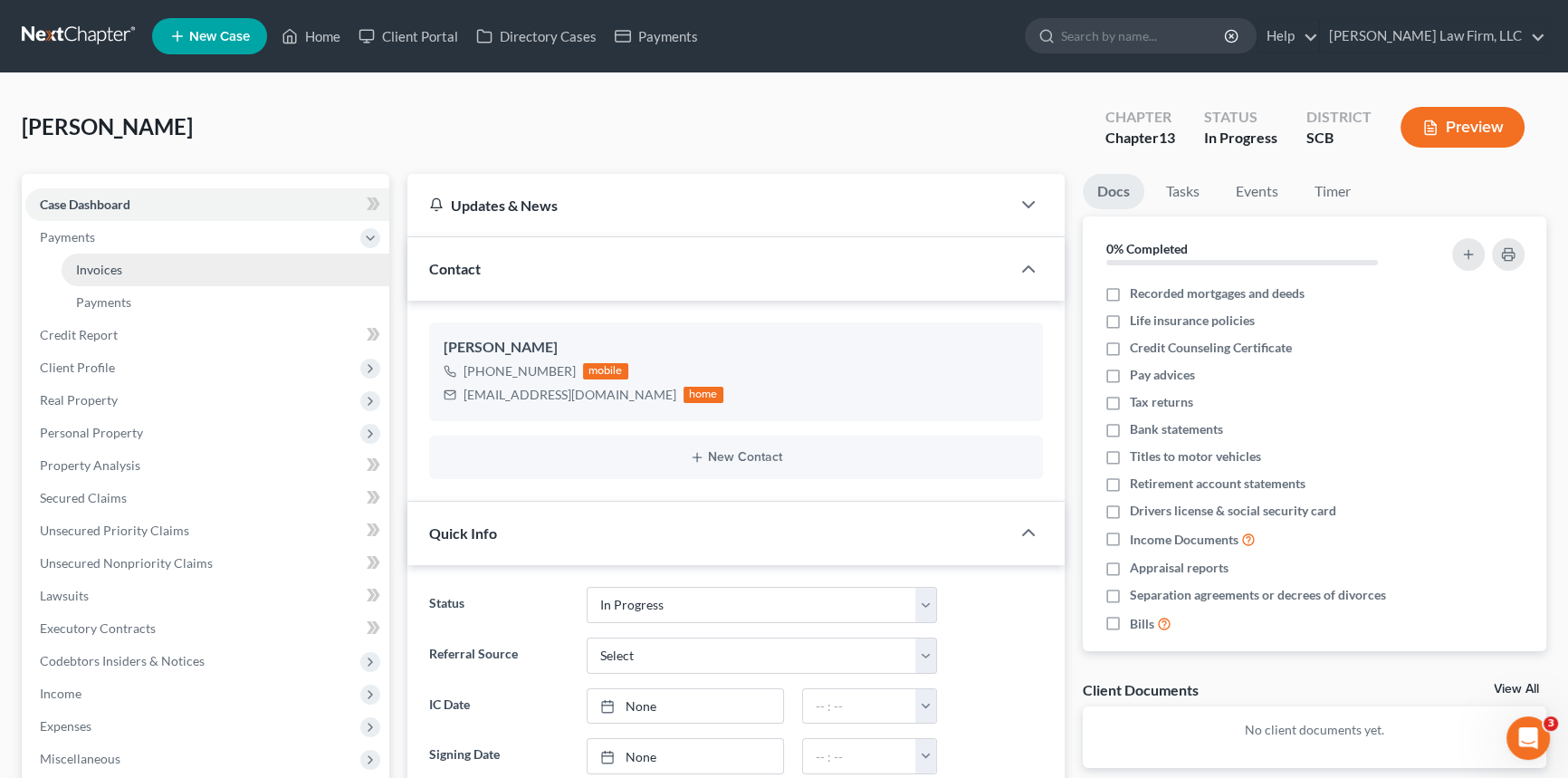
click at [108, 263] on span "Invoices" at bounding box center [99, 269] width 46 height 16
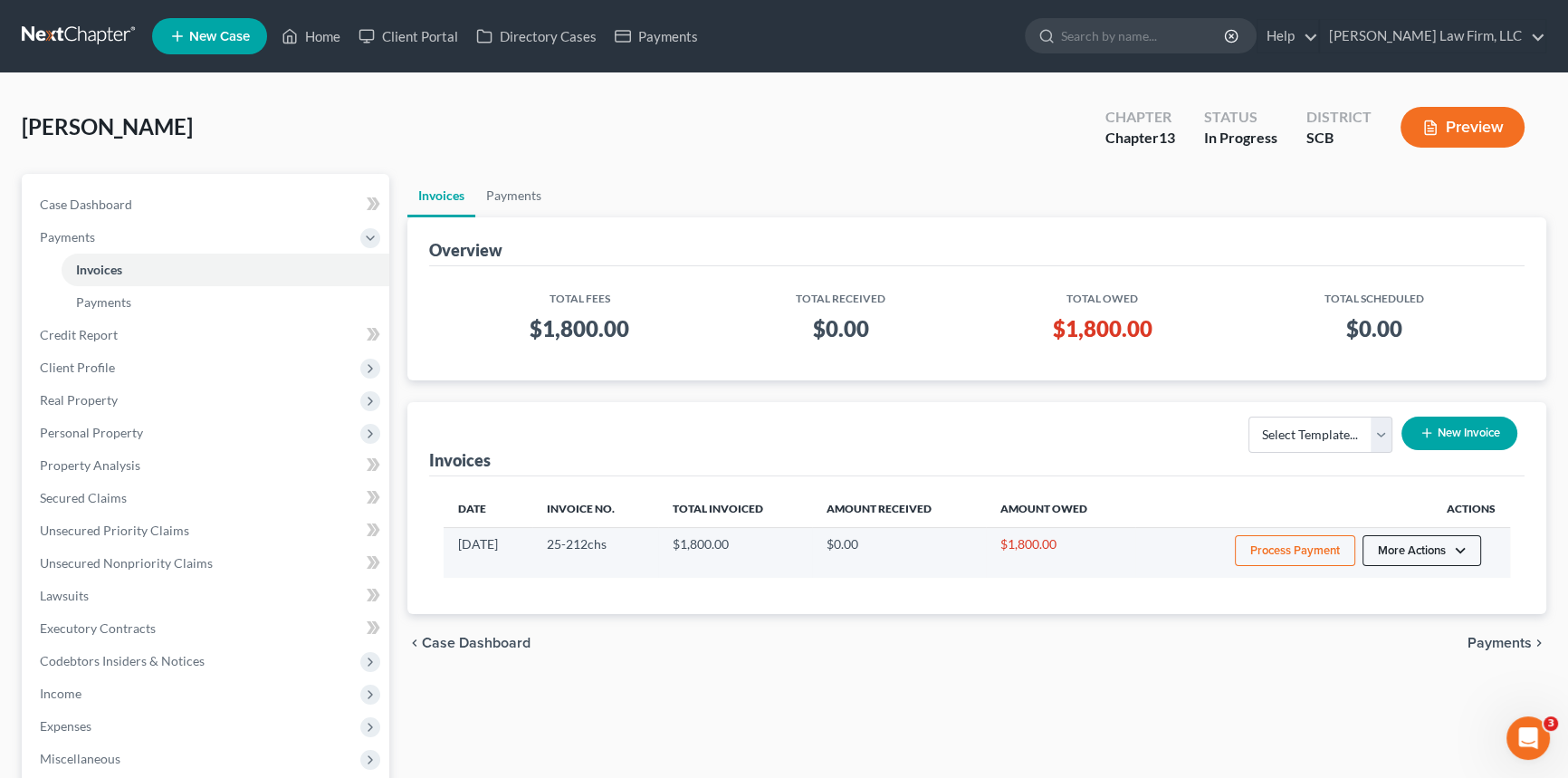
click at [1426, 542] on button "More Actions" at bounding box center [1422, 550] width 119 height 31
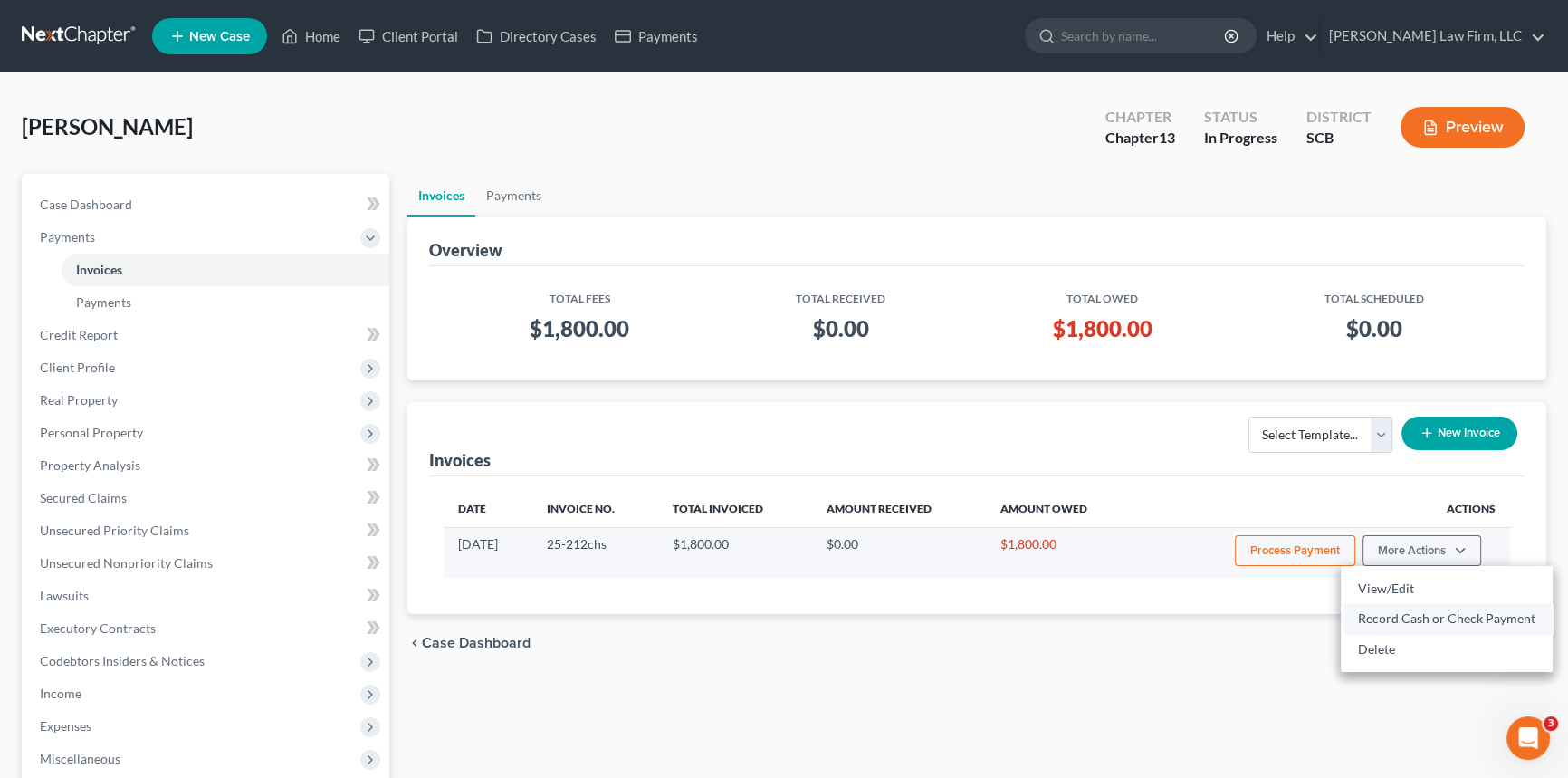
click at [1404, 616] on link "Record Cash or Check Payment" at bounding box center [1447, 618] width 212 height 31
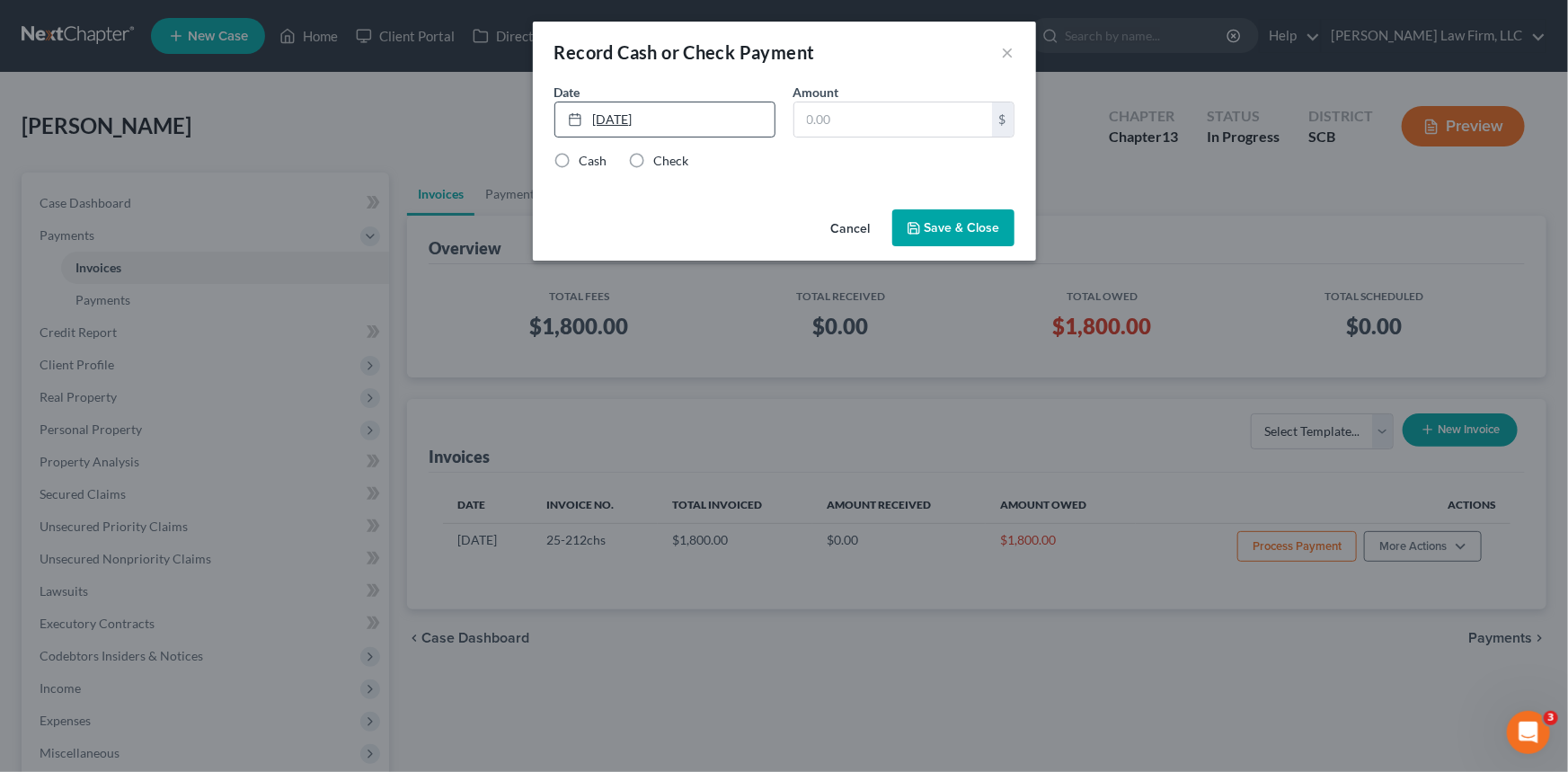
click at [616, 118] on link "[DATE]" at bounding box center [665, 119] width 219 height 34
drag, startPoint x: 722, startPoint y: 318, endPoint x: 790, endPoint y: 199, distance: 137.1
click at [812, 131] on input "text" at bounding box center [893, 119] width 198 height 34
type input "500.00"
drag, startPoint x: 564, startPoint y: 161, endPoint x: 997, endPoint y: 213, distance: 436.1
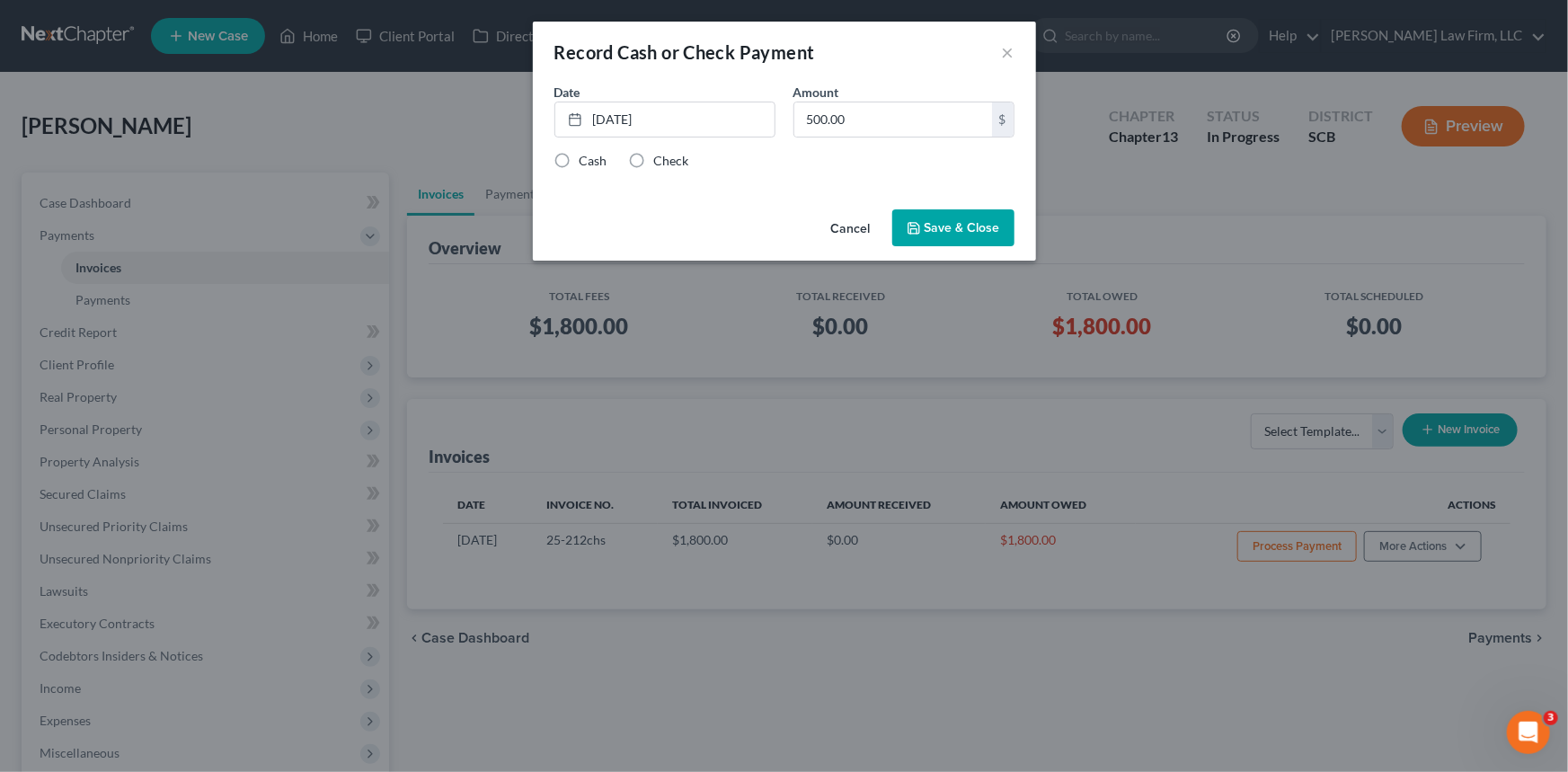
click at [583, 167] on label "Cash" at bounding box center [594, 161] width 28 height 18
click at [961, 226] on button "Save & Close" at bounding box center [953, 228] width 122 height 38
click at [580, 161] on label "Cash" at bounding box center [594, 161] width 28 height 18
click at [587, 161] on input "Cash" at bounding box center [593, 157] width 12 height 12
radio input "true"
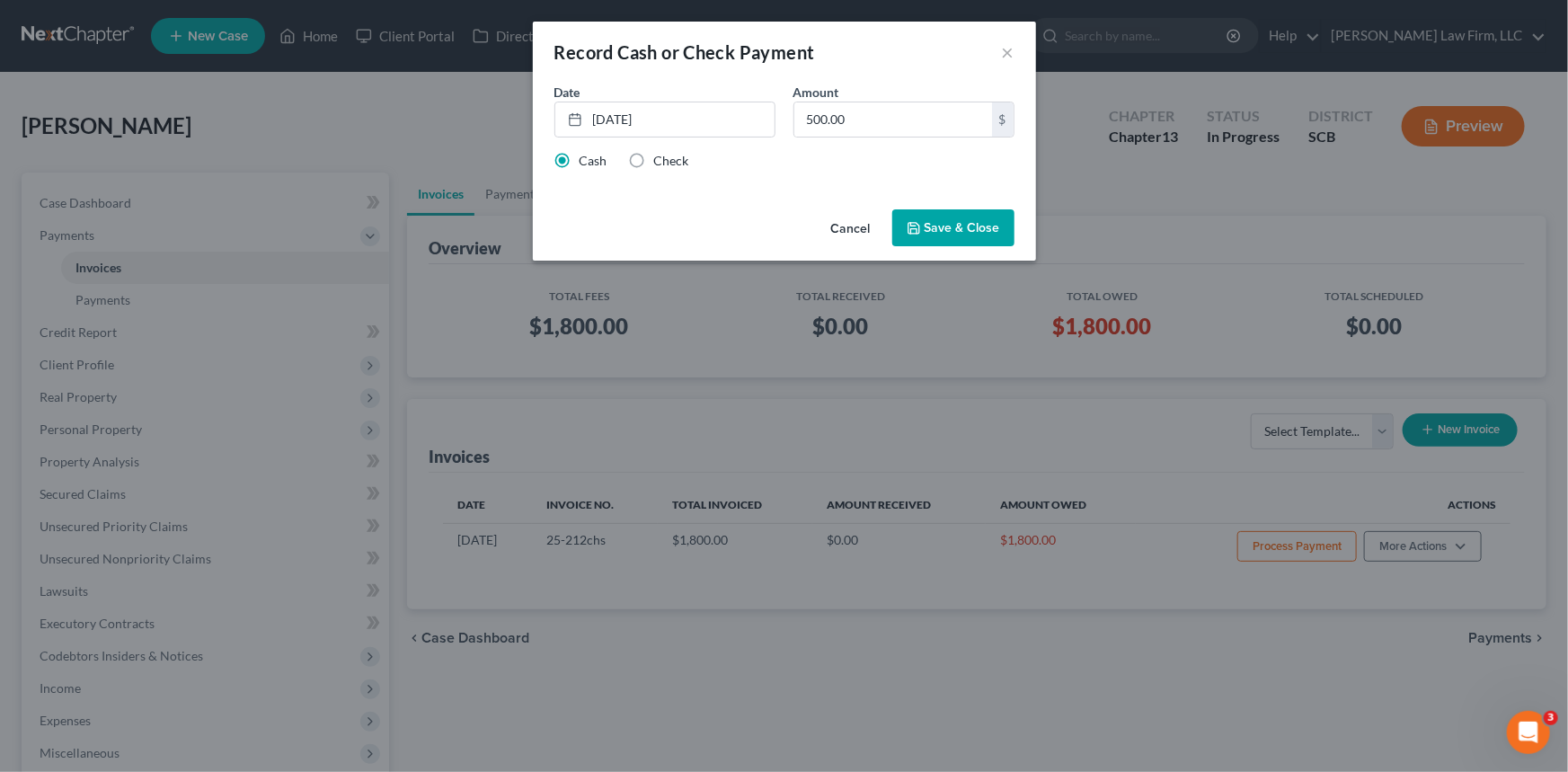
click at [972, 225] on button "Save & Close" at bounding box center [953, 228] width 122 height 38
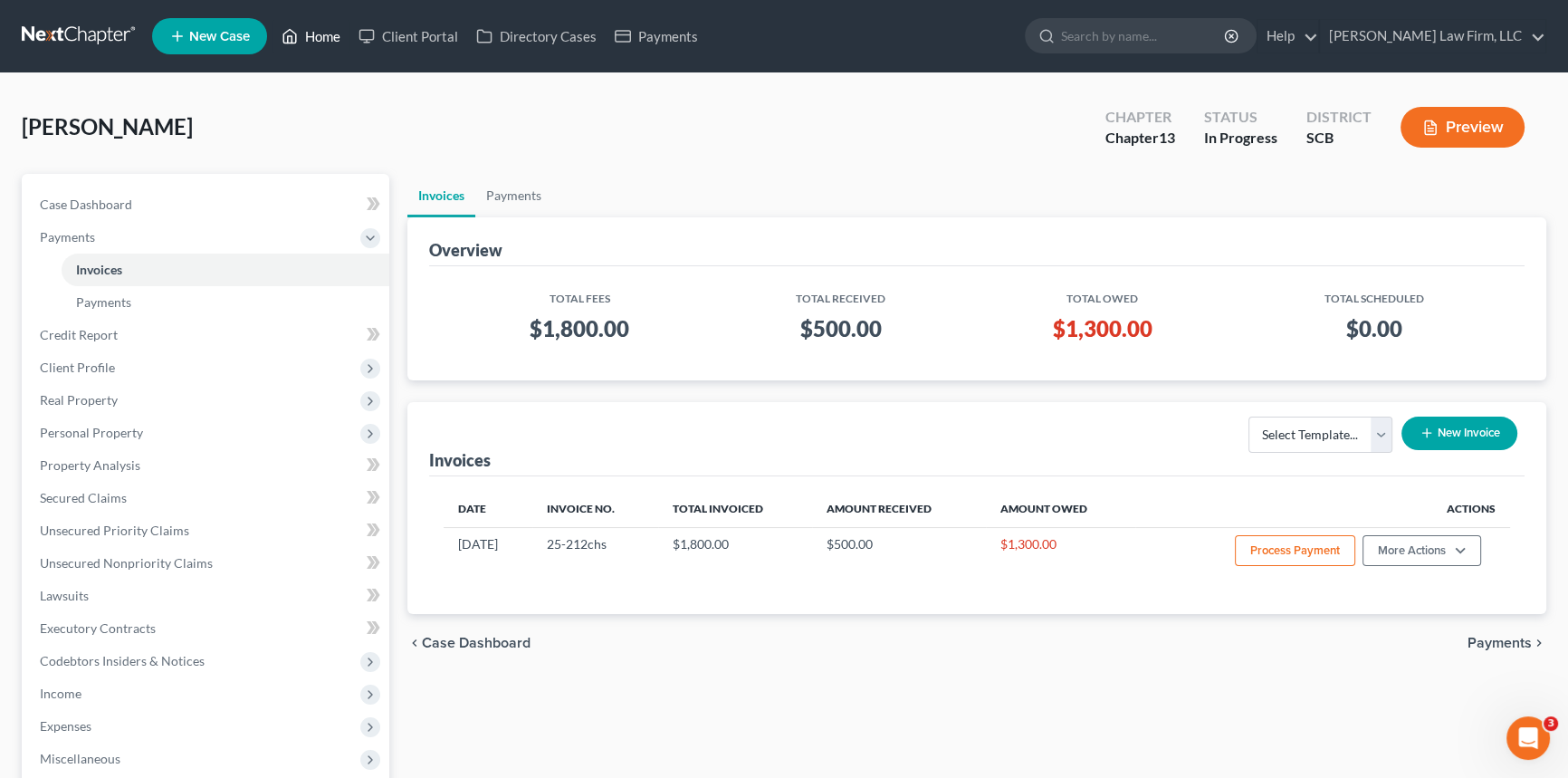
click at [322, 32] on link "Home" at bounding box center [311, 35] width 77 height 32
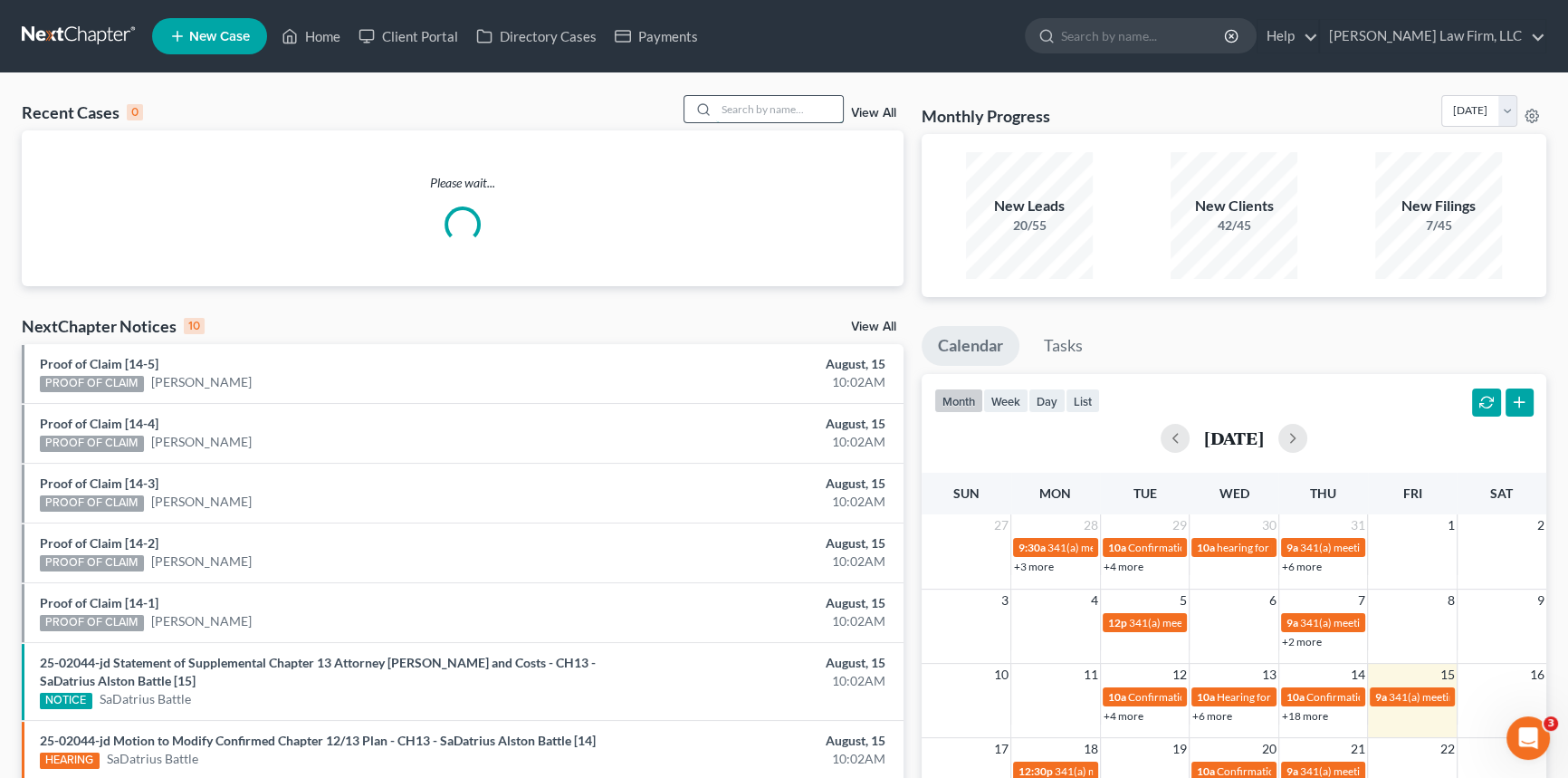
click at [726, 103] on input "search" at bounding box center [779, 109] width 127 height 26
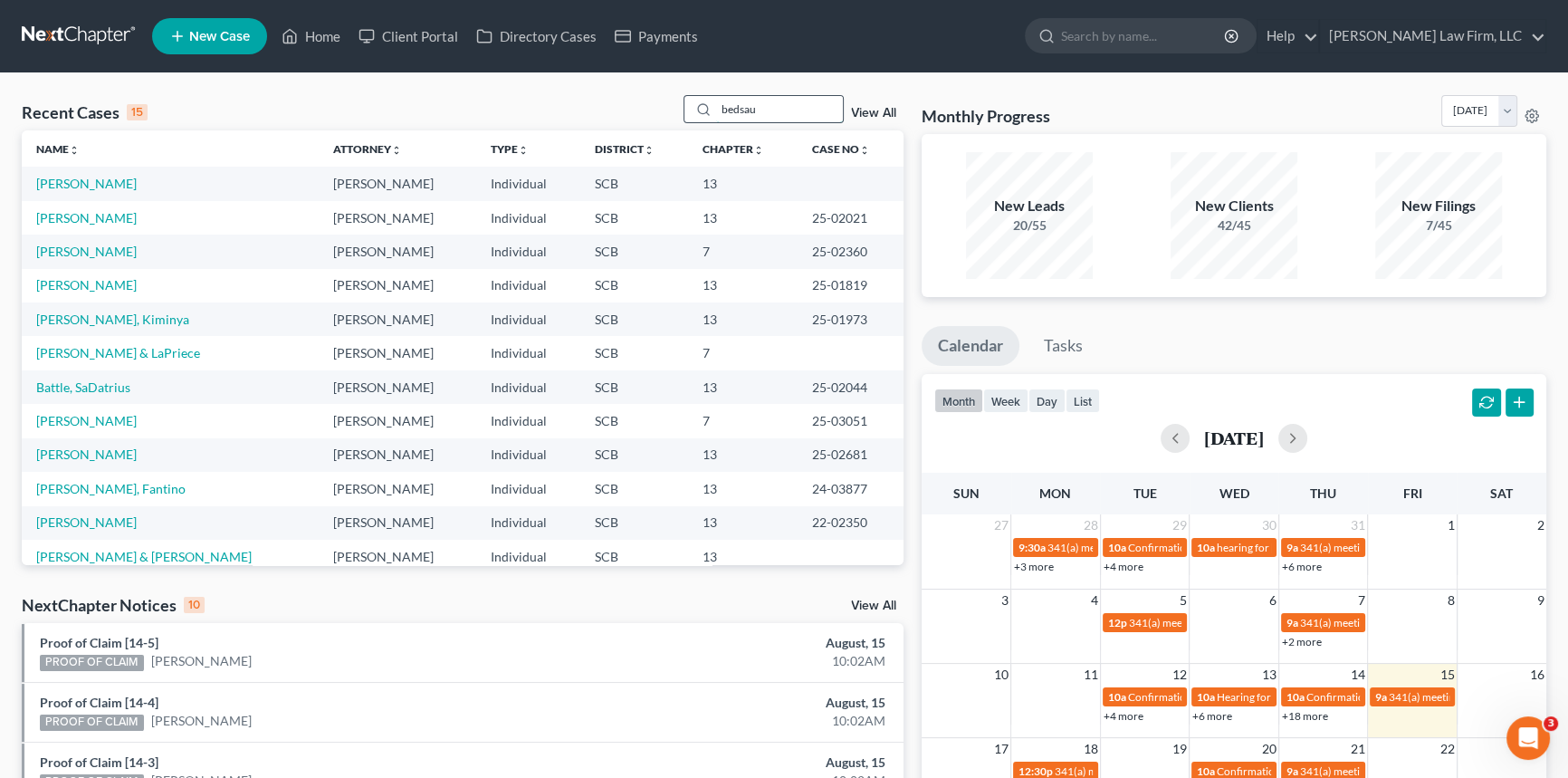
type input "[PERSON_NAME]"
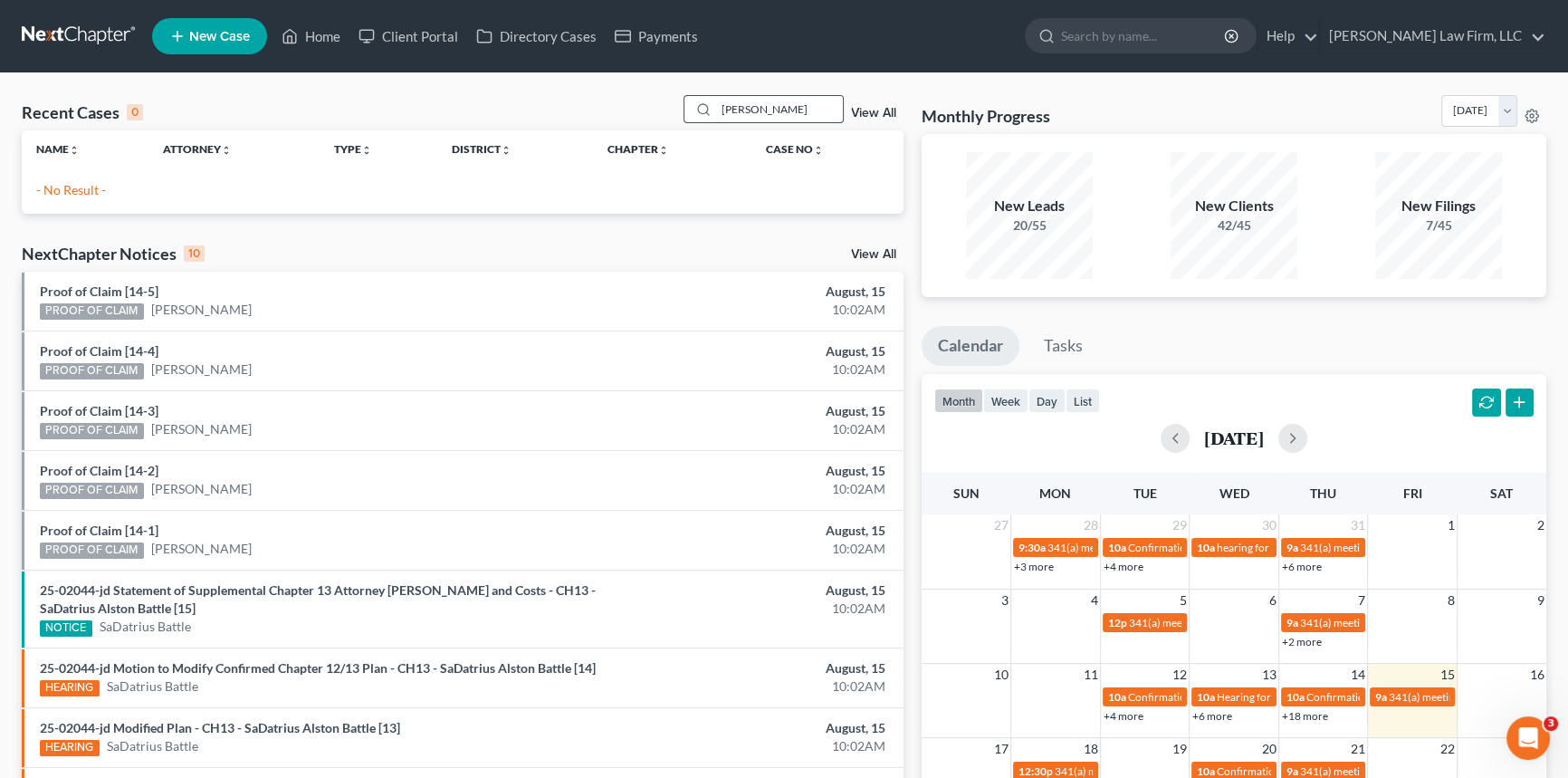
drag, startPoint x: 718, startPoint y: 108, endPoint x: 798, endPoint y: 108, distance: 80.0
click at [798, 108] on input "[PERSON_NAME]" at bounding box center [779, 109] width 127 height 26
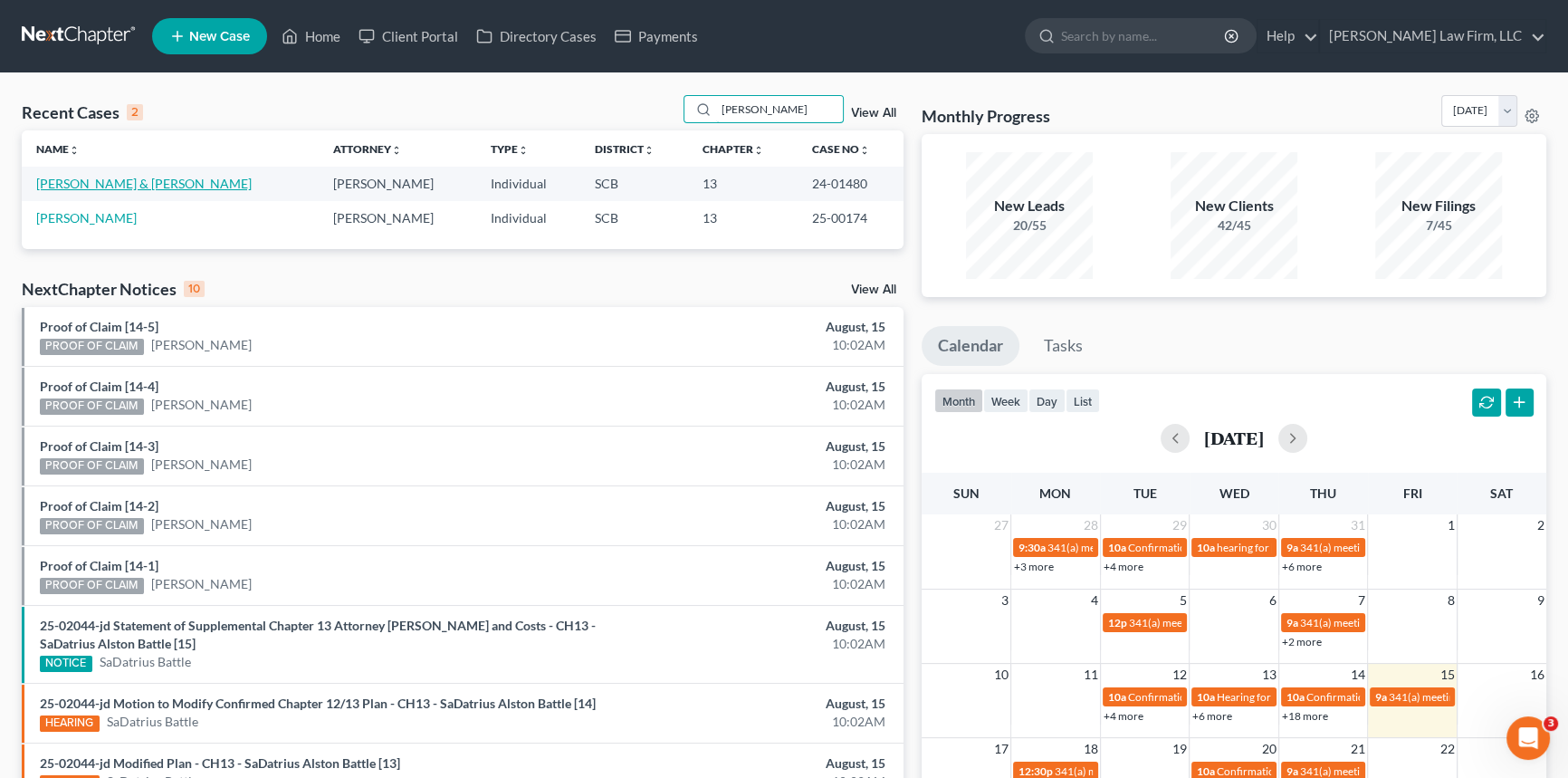
type input "[PERSON_NAME]"
click at [152, 179] on link "[PERSON_NAME] & [PERSON_NAME]" at bounding box center [144, 183] width 215 height 16
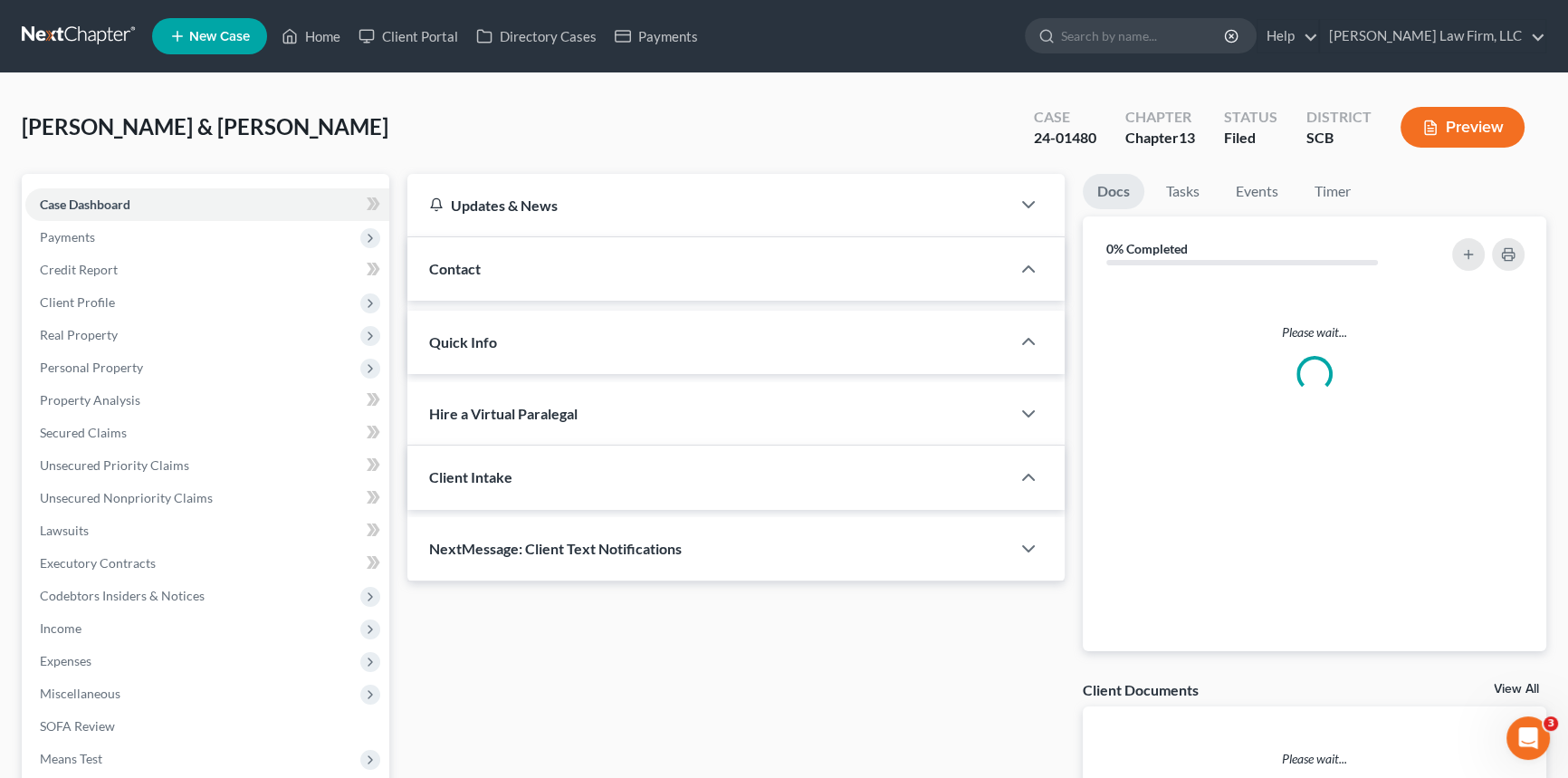
select select "0"
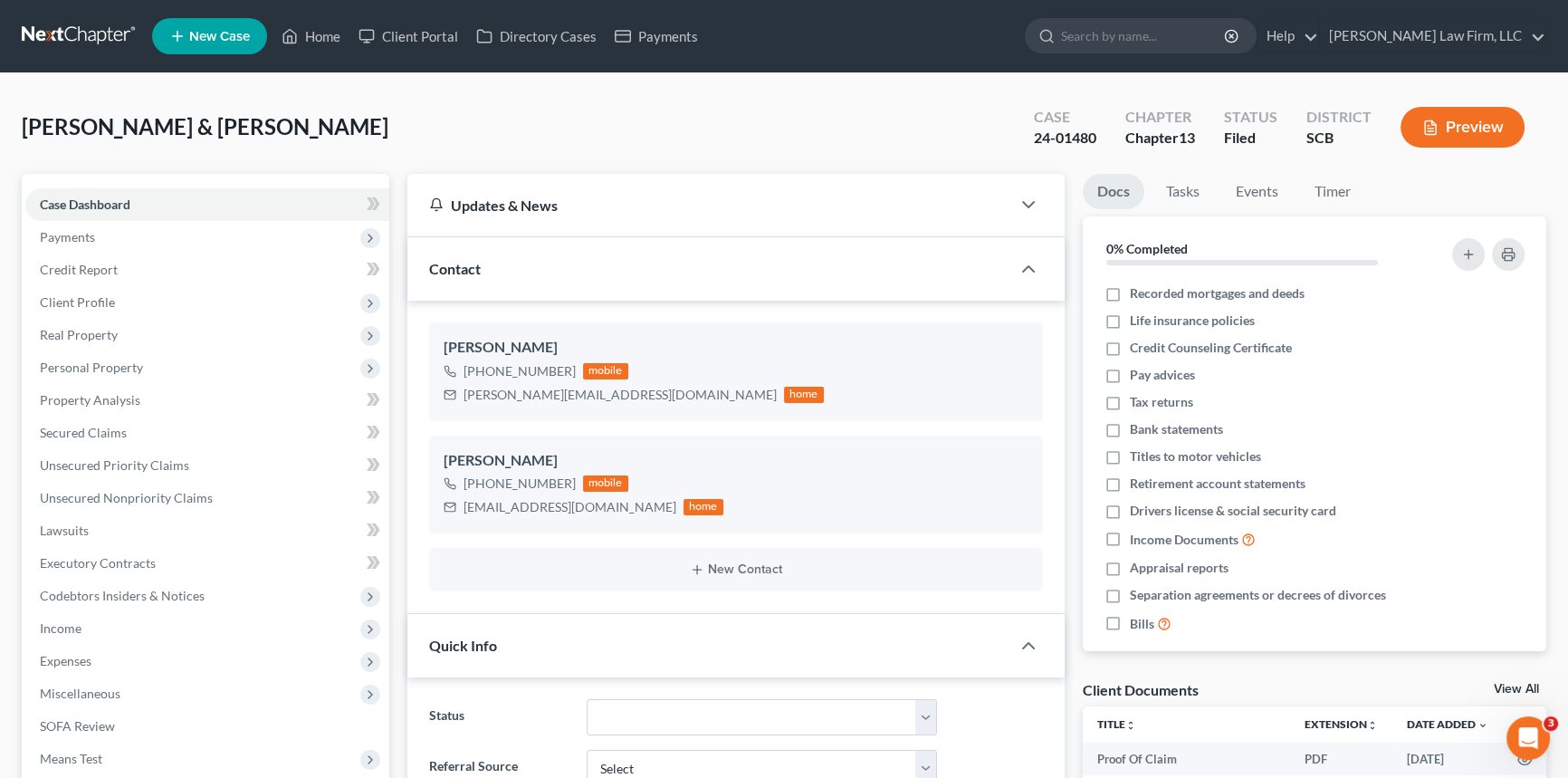
scroll to position [899, 0]
click at [323, 33] on link "Home" at bounding box center [311, 35] width 77 height 32
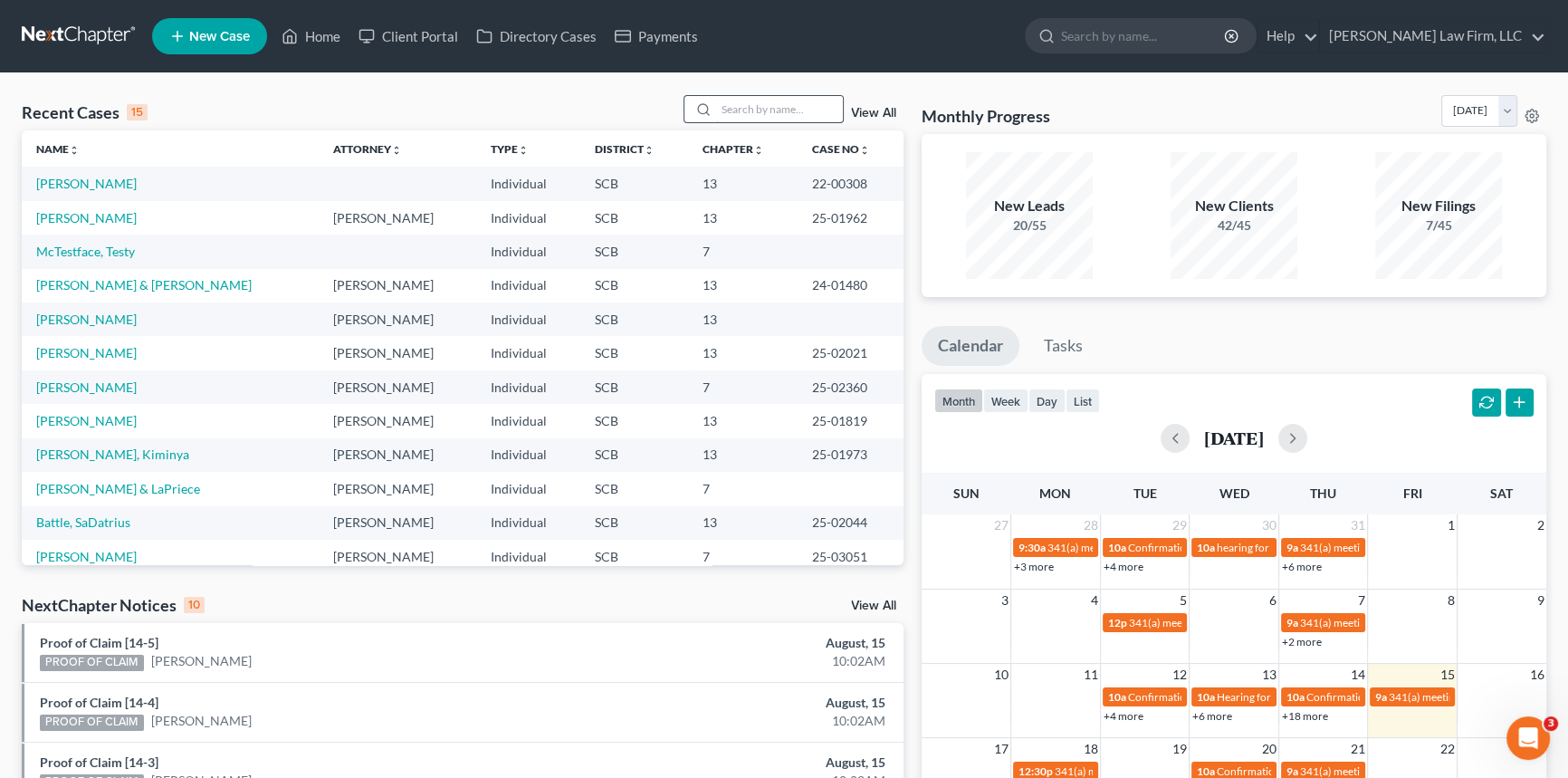
click at [719, 108] on div at bounding box center [764, 109] width 161 height 28
click at [719, 108] on input "search" at bounding box center [779, 109] width 127 height 26
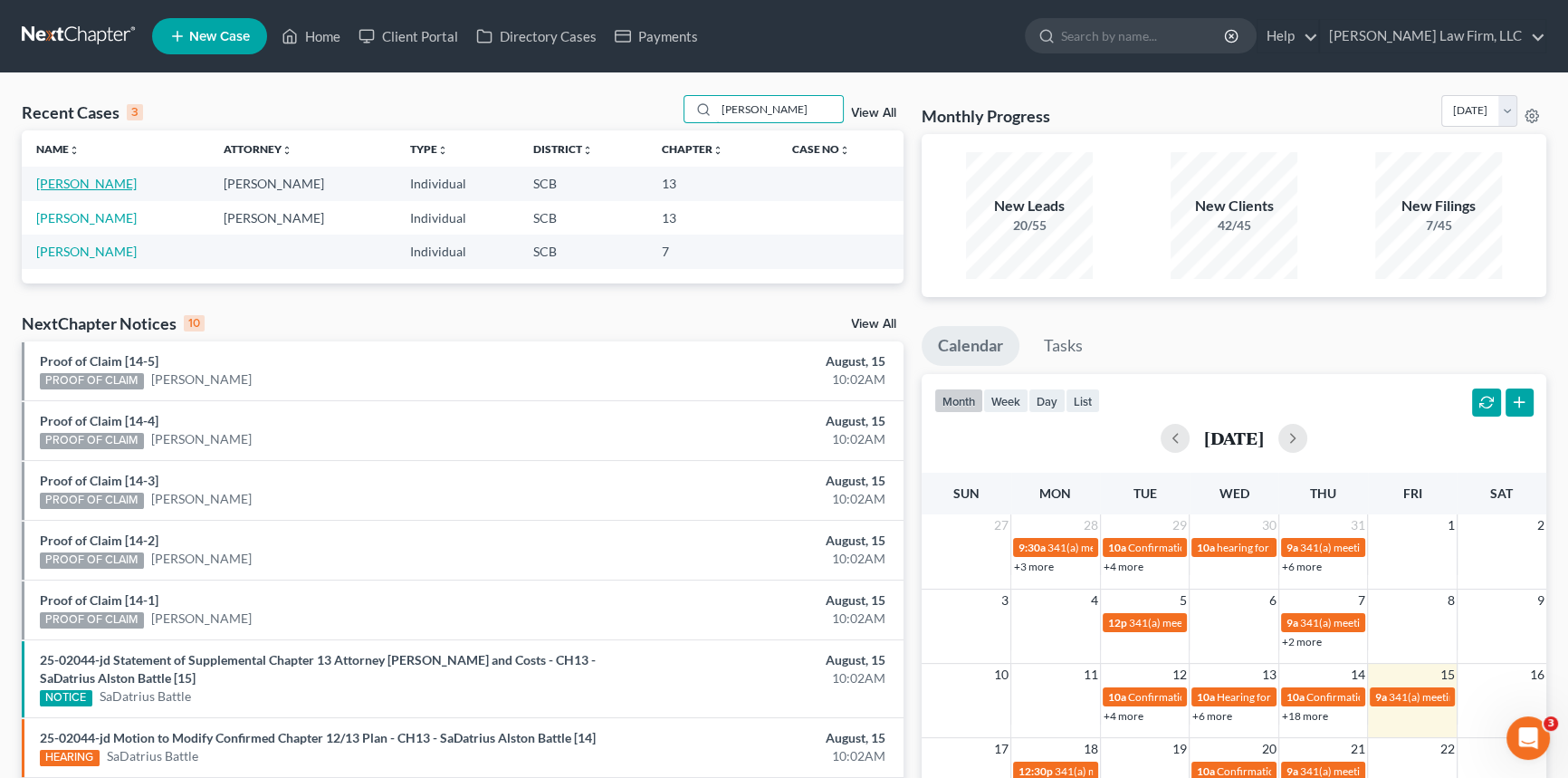
type input "[PERSON_NAME]"
click at [125, 175] on link "[PERSON_NAME]" at bounding box center [86, 183] width 100 height 16
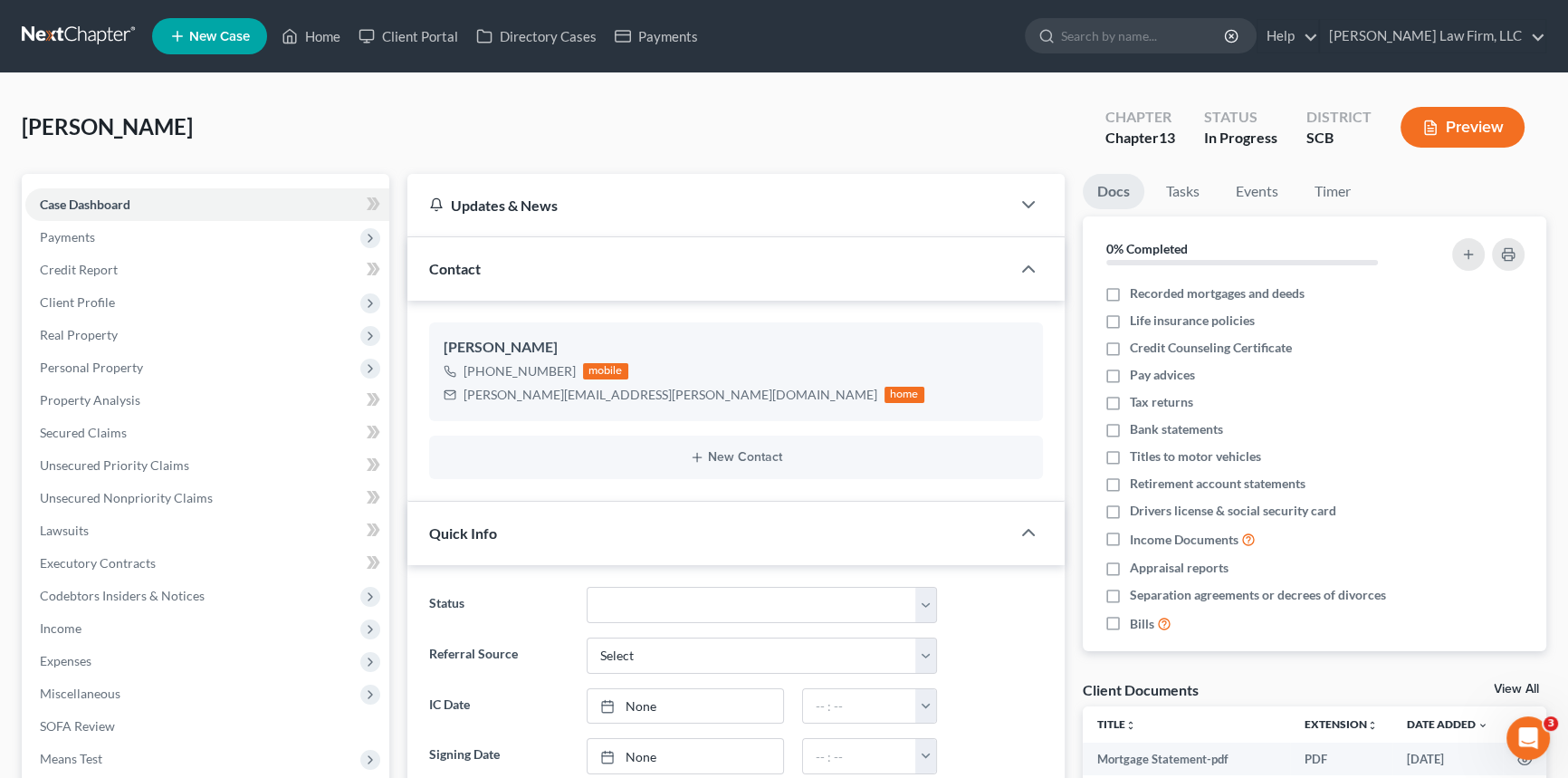
select select "0"
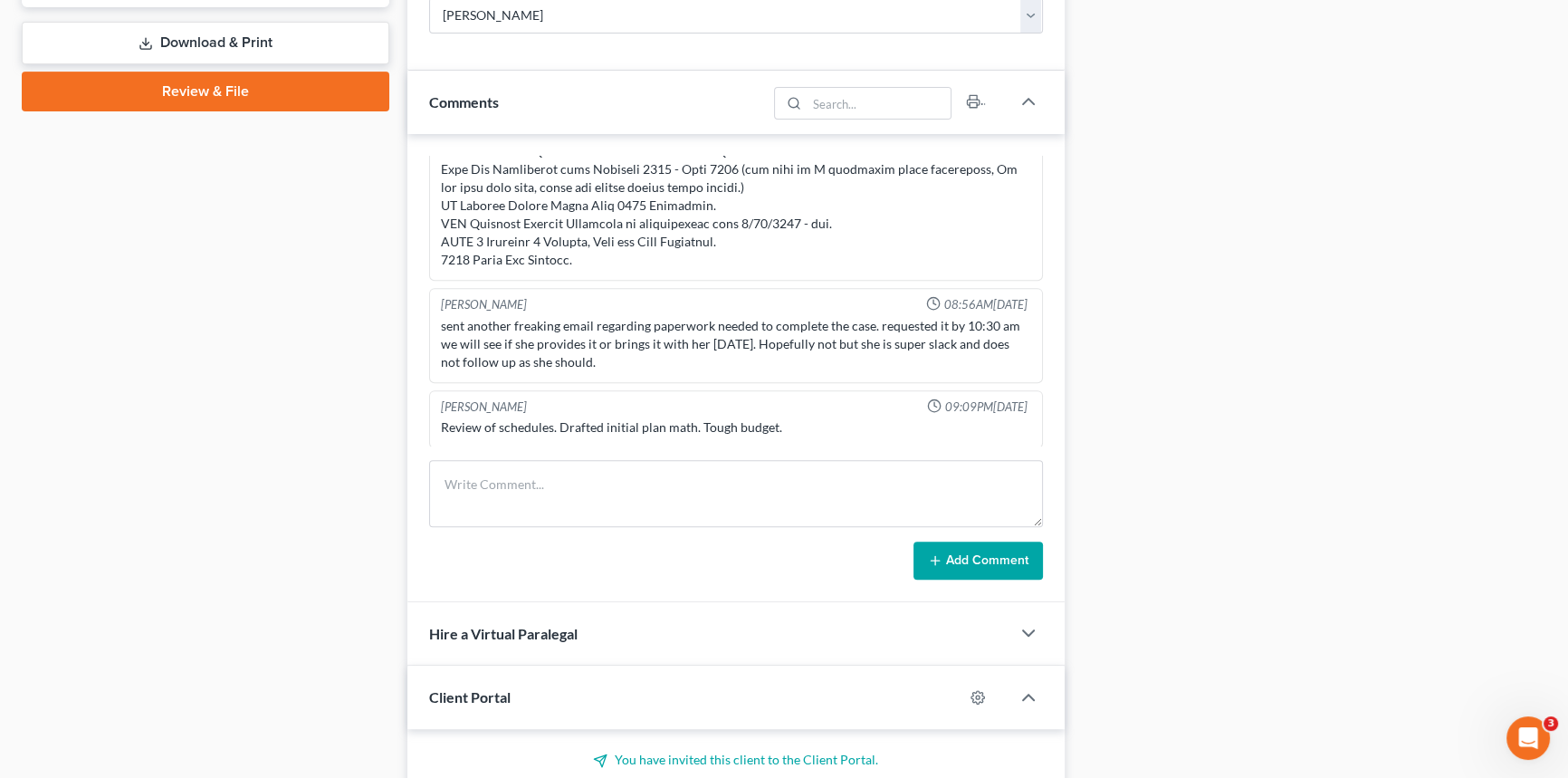
scroll to position [906, 0]
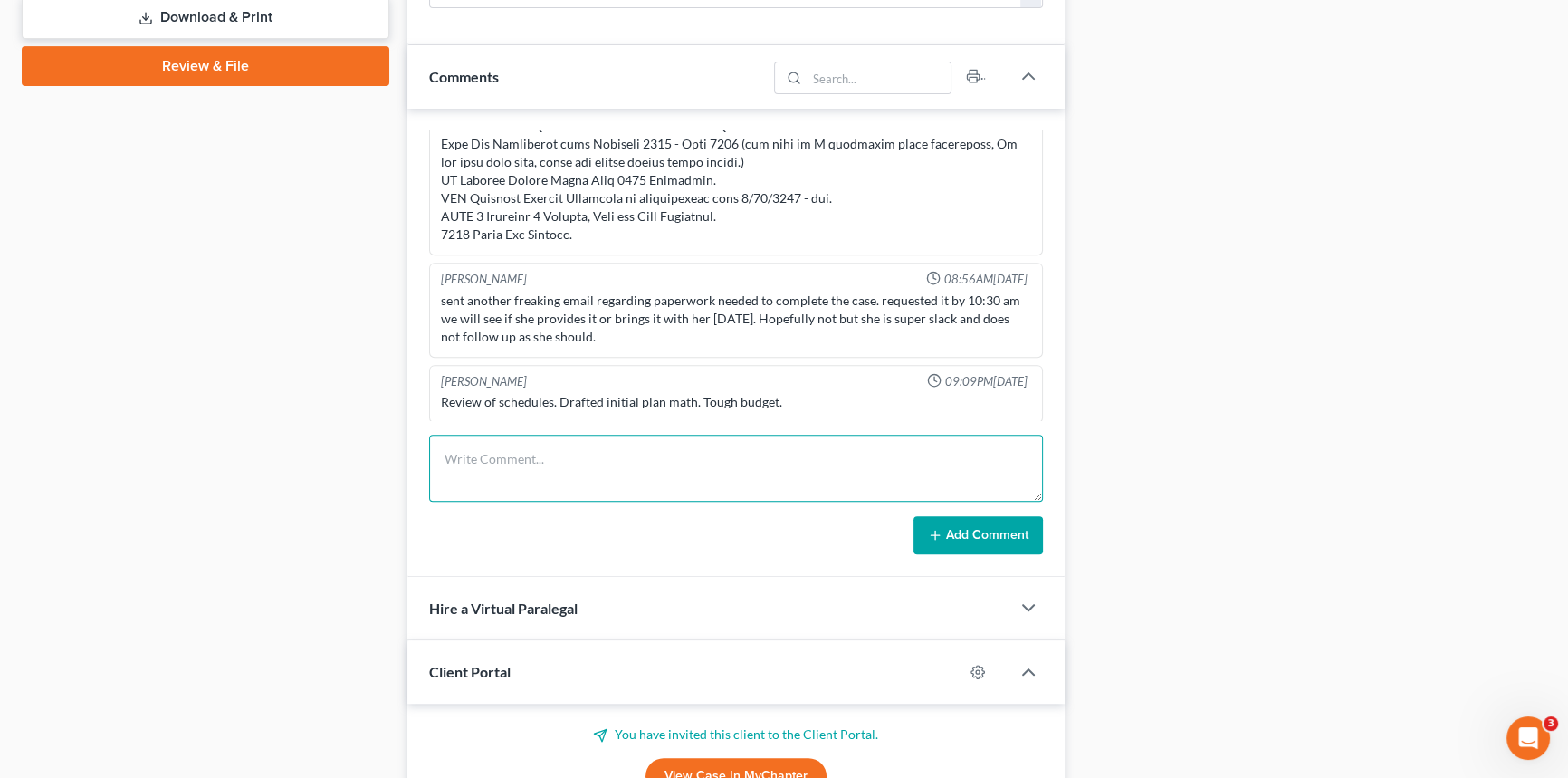
click at [469, 462] on textarea at bounding box center [736, 468] width 614 height 67
click at [500, 455] on textarea "Called [DATE] and left her a vm about appointment. called again 8" at bounding box center [736, 468] width 614 height 67
click at [832, 455] on textarea "Called [DATE] and left her a vm about appointment. called again 8" at bounding box center [736, 468] width 614 height 67
type textarea "Called [DATE] and left her a vm about appointment. called again [DATE] and trie…"
click at [981, 520] on button "Add Comment" at bounding box center [978, 535] width 130 height 38
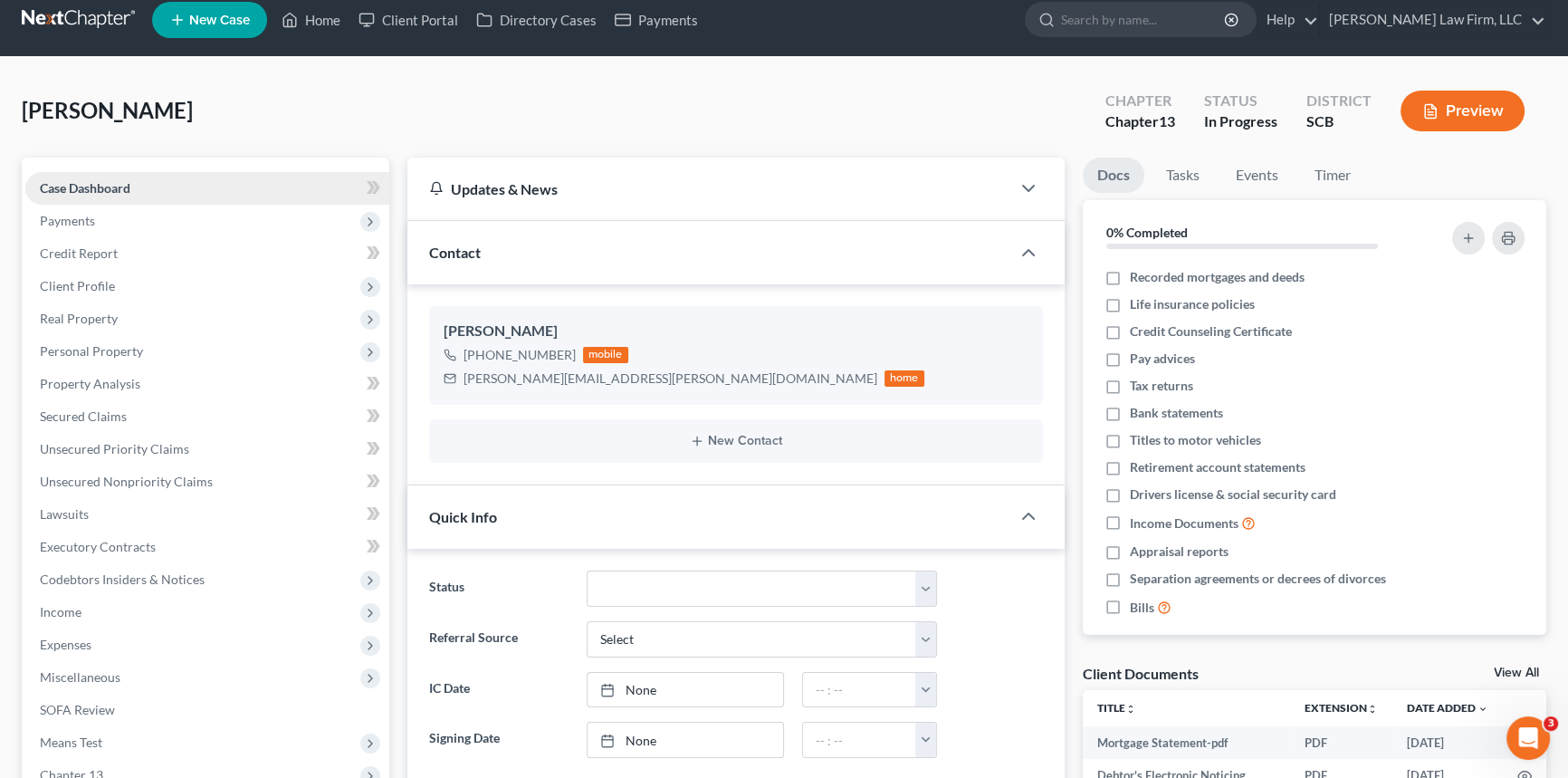
scroll to position [0, 0]
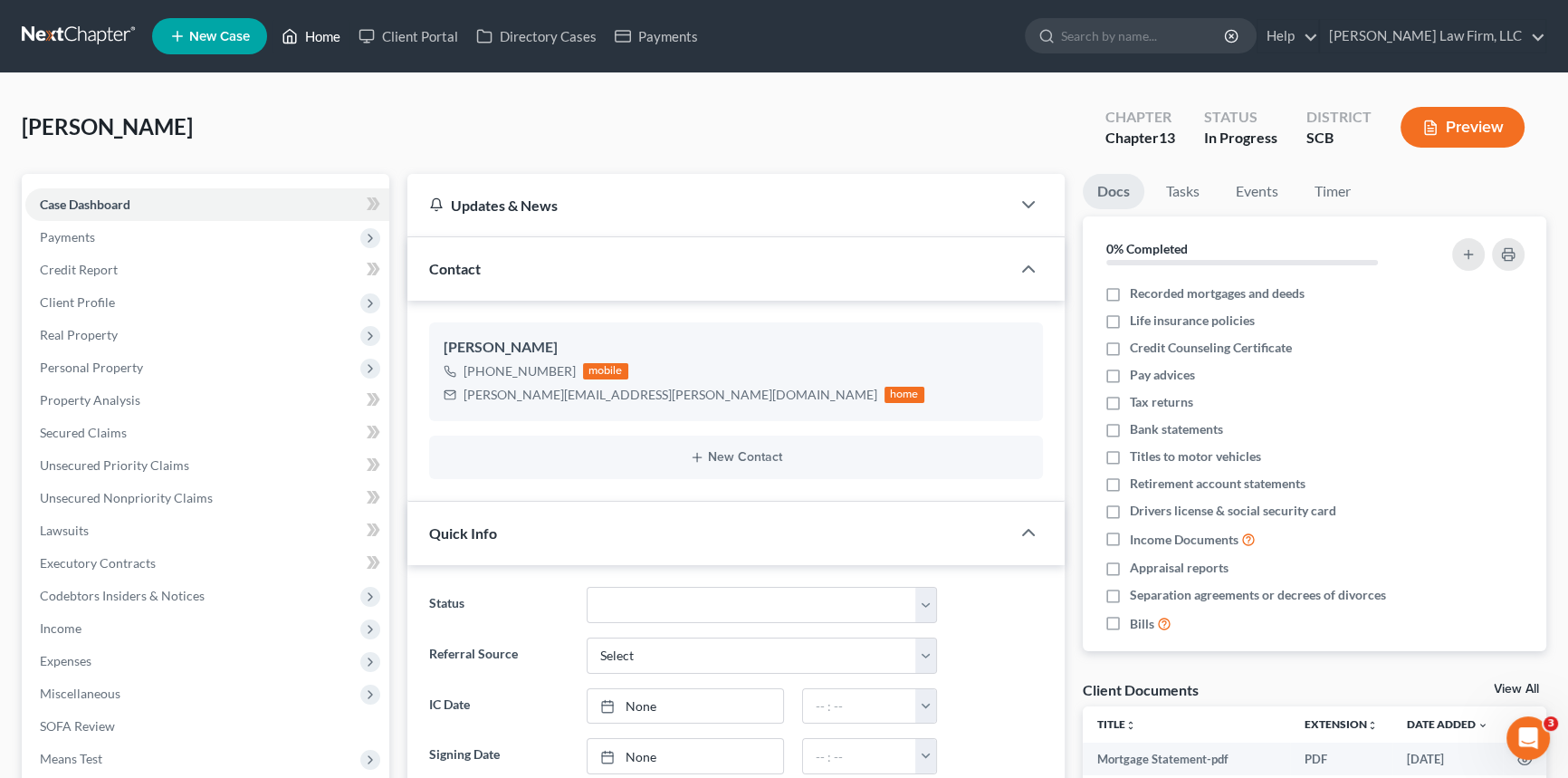
drag, startPoint x: 331, startPoint y: 34, endPoint x: 877, endPoint y: 161, distance: 560.6
click at [331, 34] on link "Home" at bounding box center [311, 35] width 77 height 32
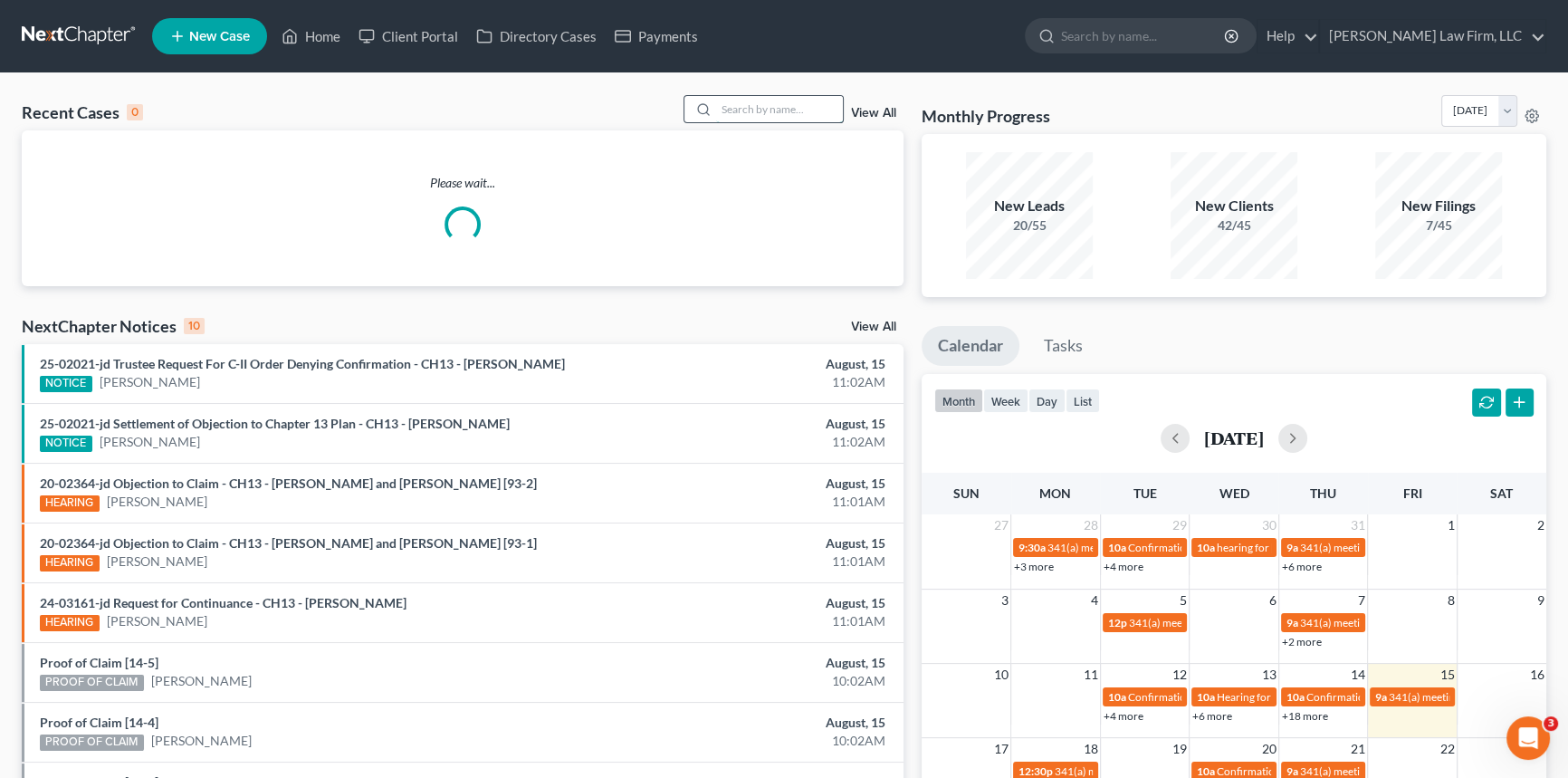
drag, startPoint x: 733, startPoint y: 108, endPoint x: 742, endPoint y: 104, distance: 9.8
click at [742, 105] on input "search" at bounding box center [779, 109] width 127 height 26
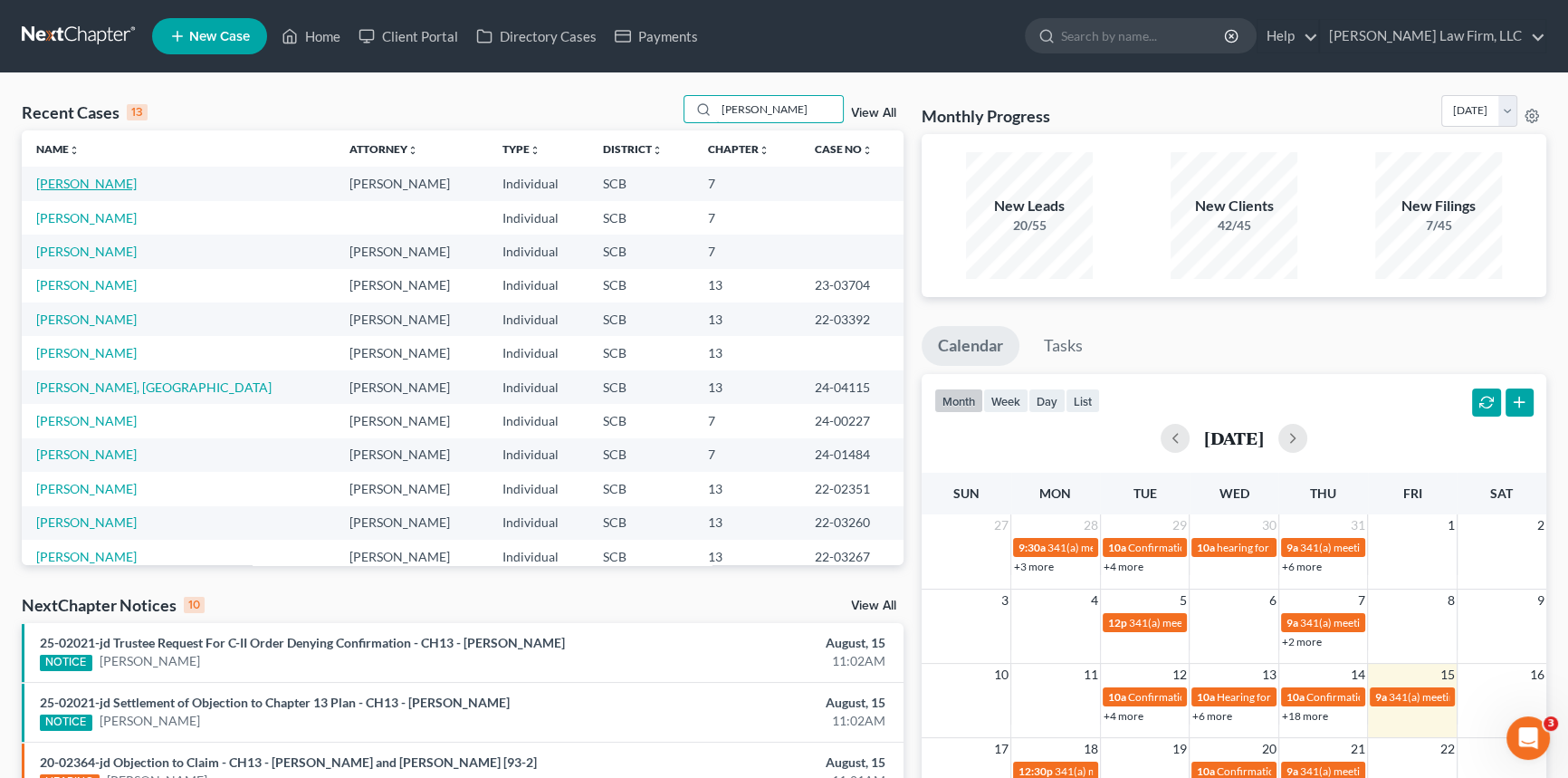
type input "[PERSON_NAME]"
click at [120, 181] on link "[PERSON_NAME]" at bounding box center [86, 183] width 100 height 16
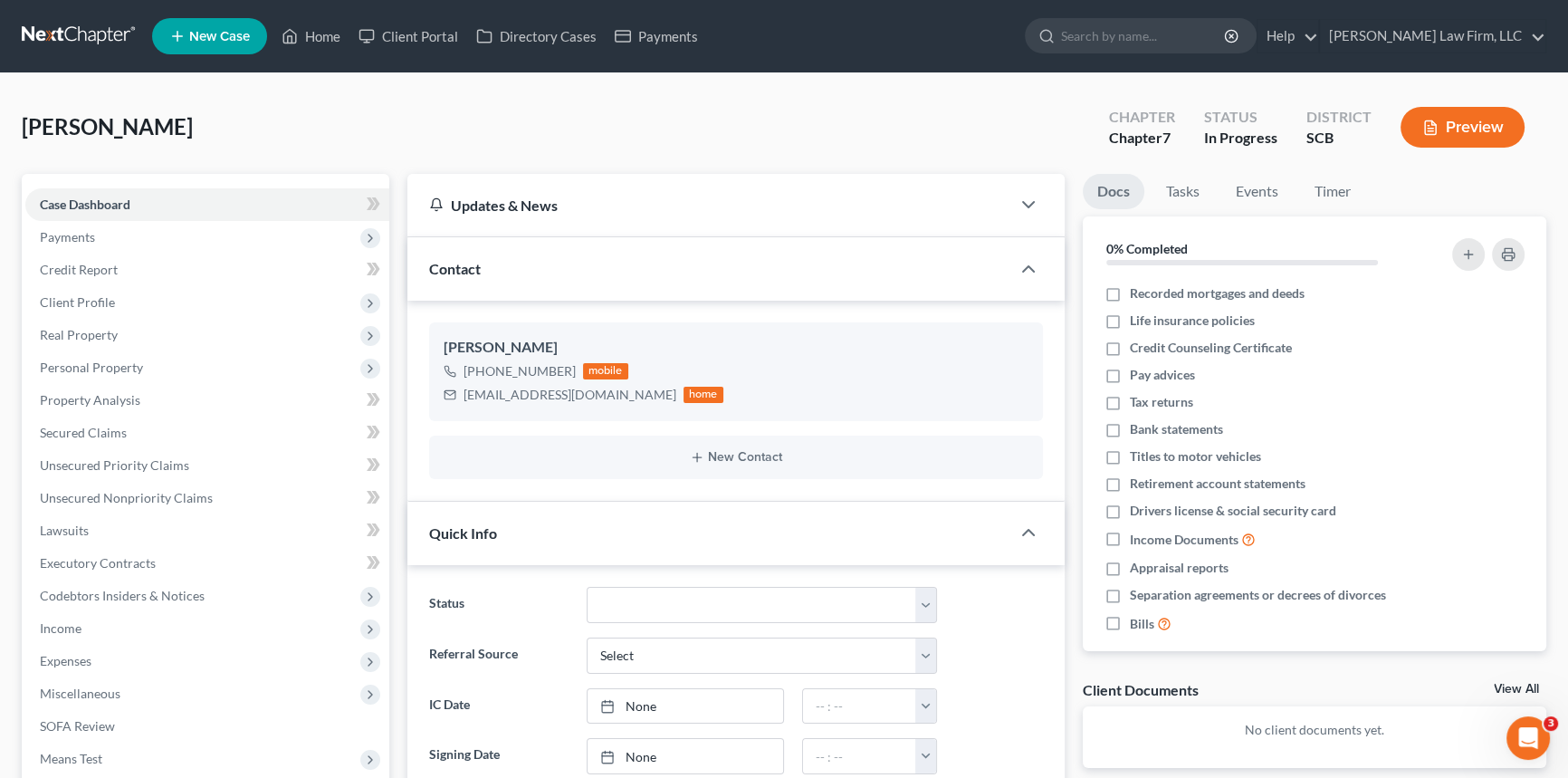
select select "1"
click at [308, 35] on link "Home" at bounding box center [311, 35] width 77 height 32
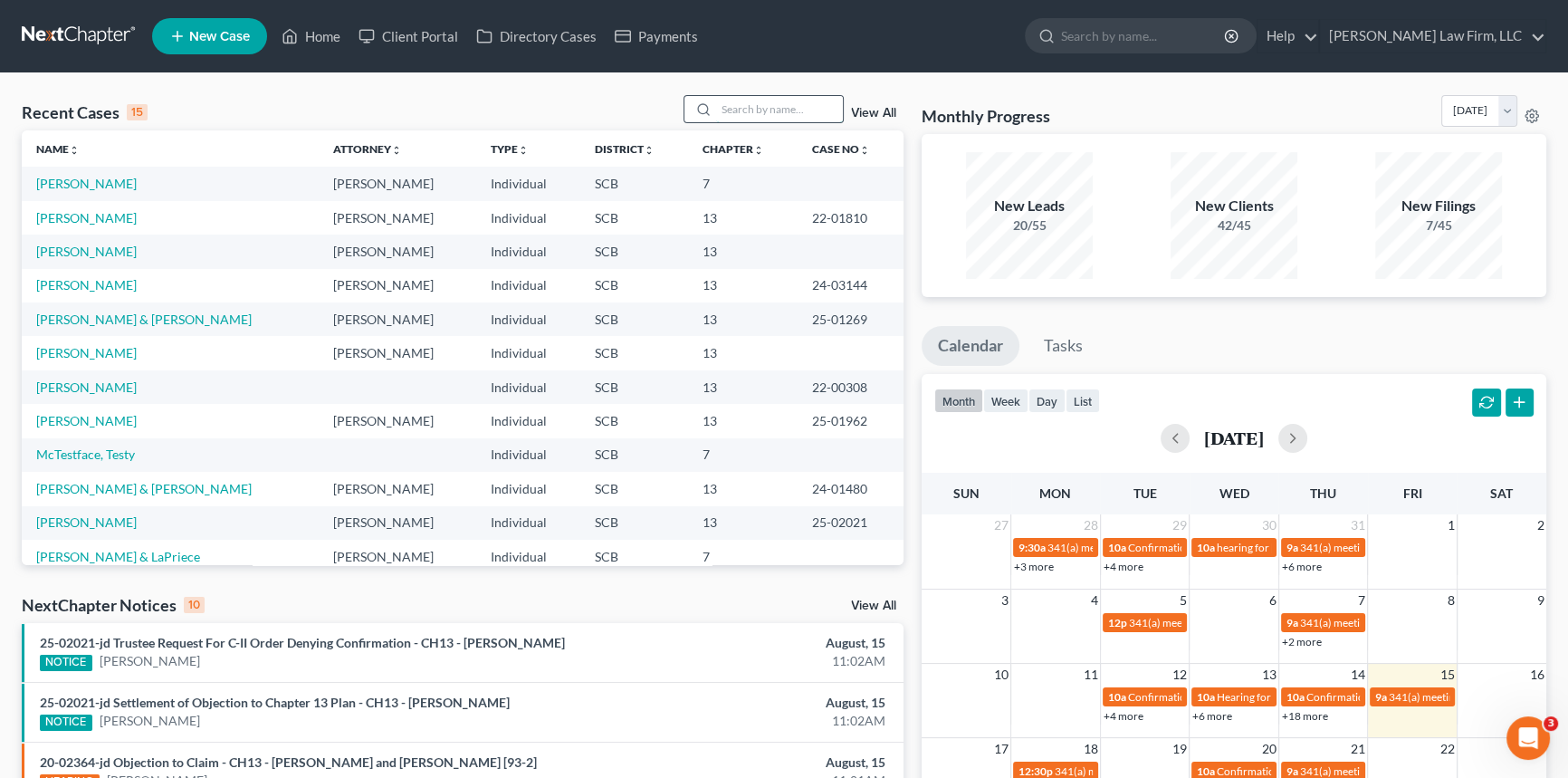
click at [740, 101] on input "search" at bounding box center [779, 109] width 127 height 26
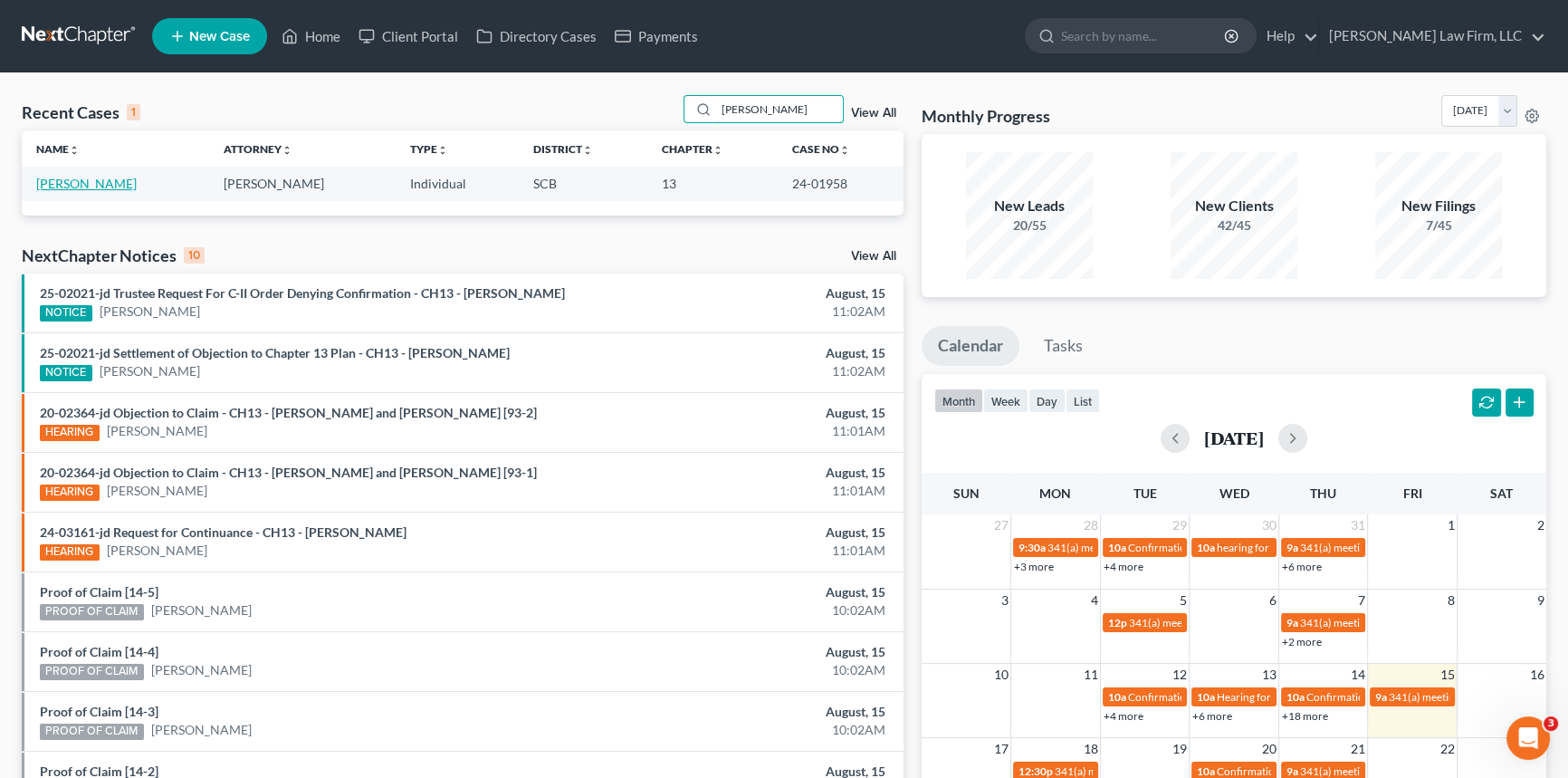
type input "[PERSON_NAME]"
click at [96, 181] on link "[PERSON_NAME]" at bounding box center [86, 183] width 100 height 16
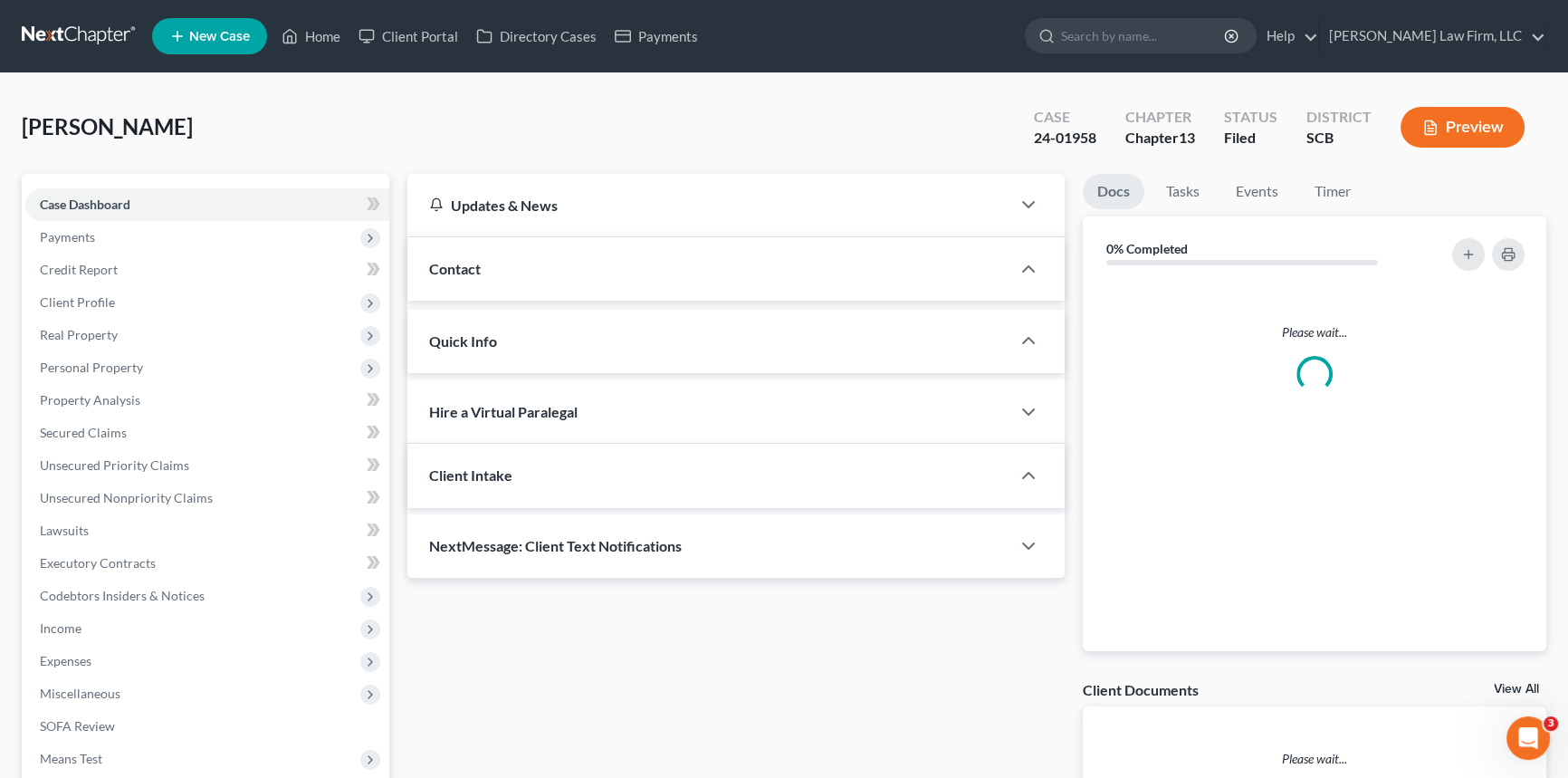
select select "1"
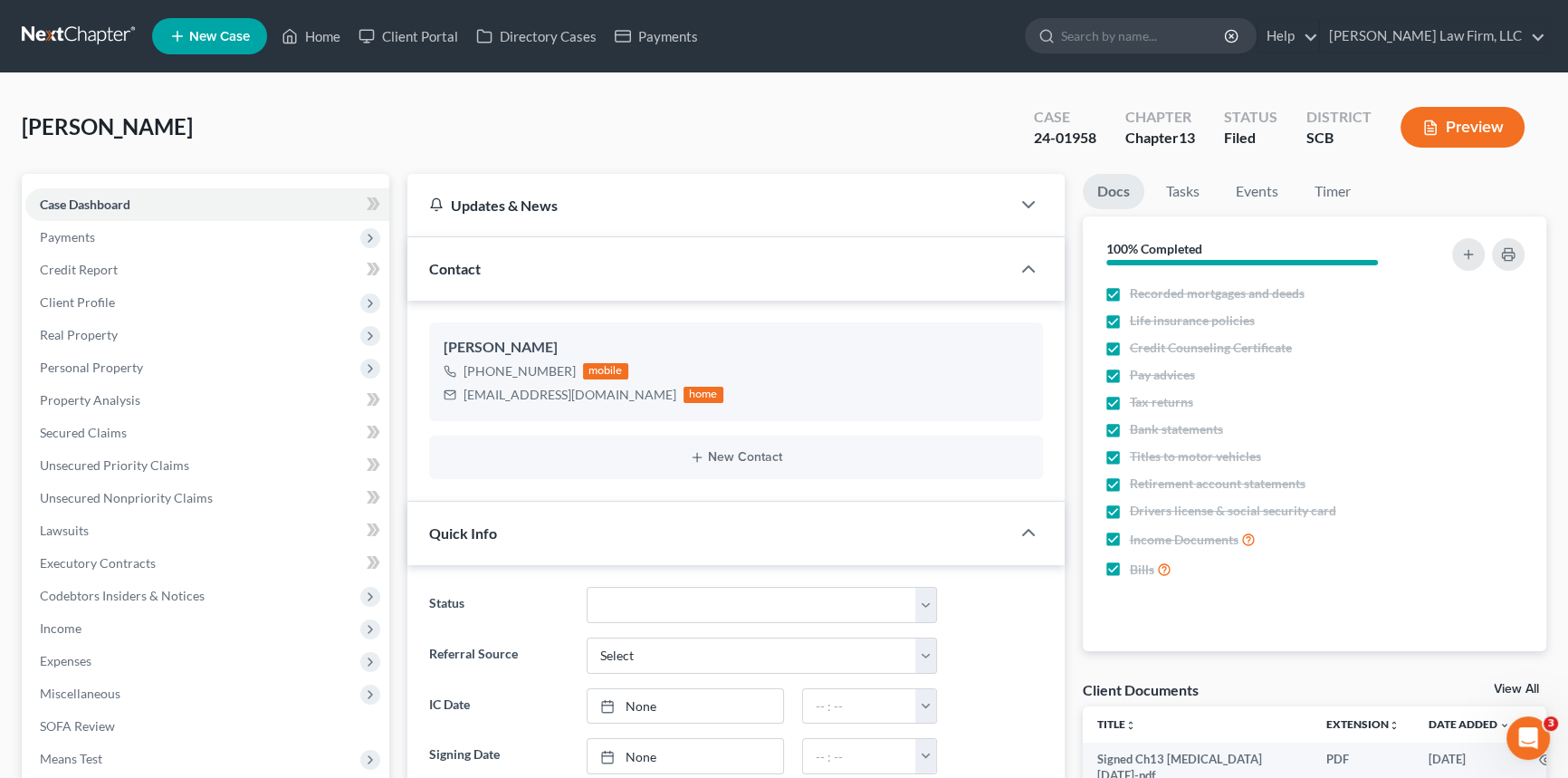
scroll to position [2353, 0]
